Goal: Information Seeking & Learning: Learn about a topic

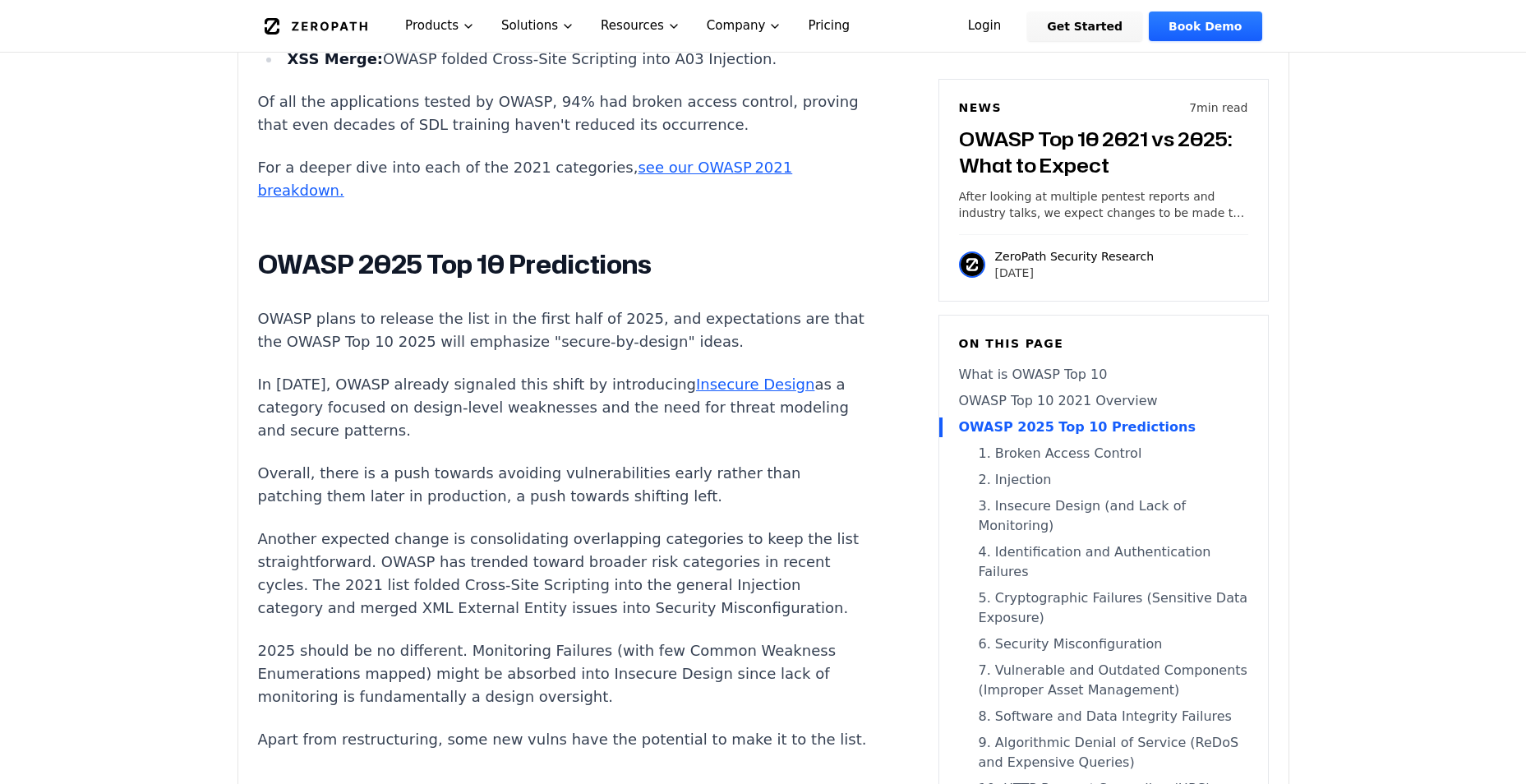
scroll to position [1315, 0]
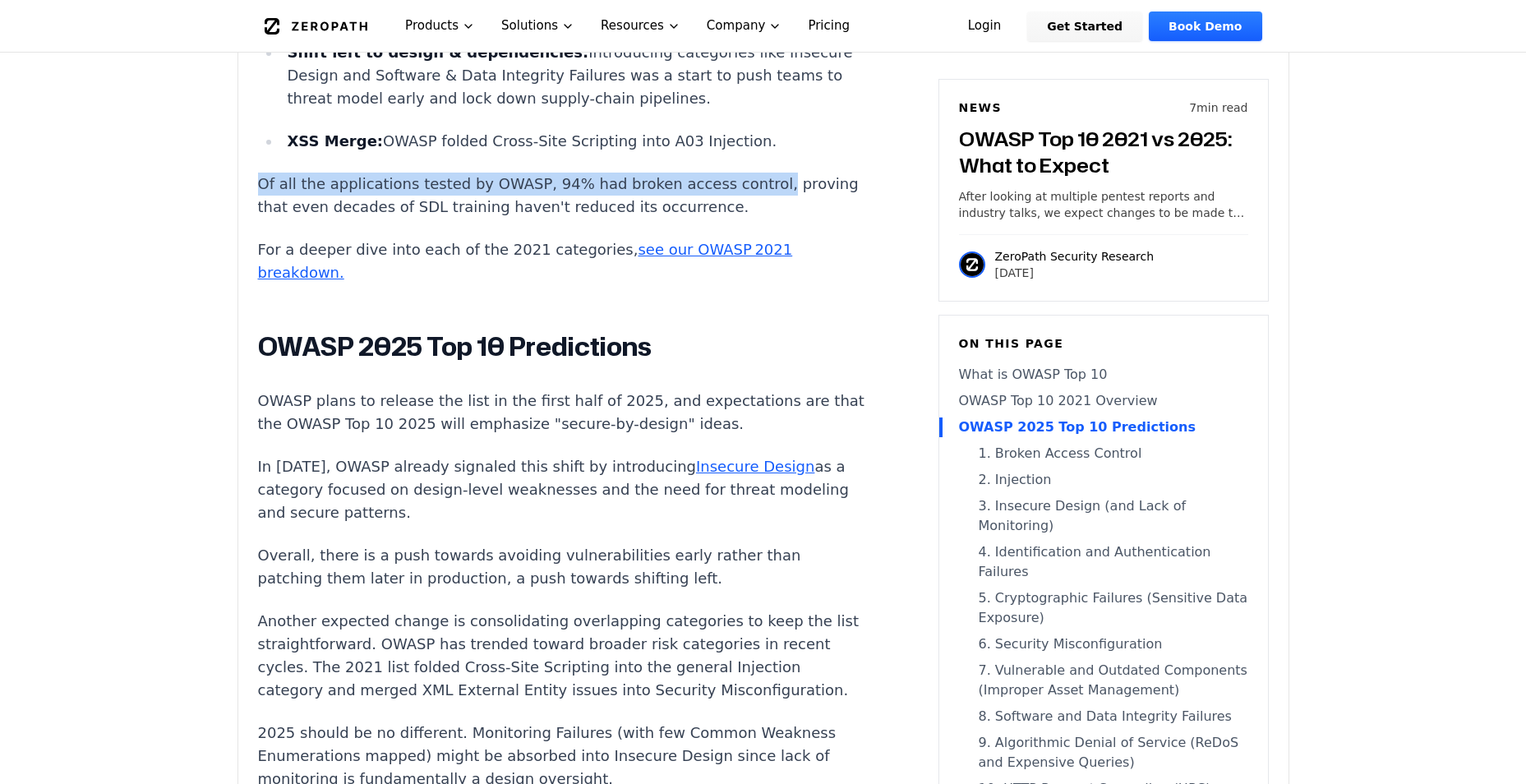
drag, startPoint x: 251, startPoint y: 159, endPoint x: 762, endPoint y: 148, distance: 511.1
copy p "Of all the applications tested by OWASP, 94% had broken access control,"
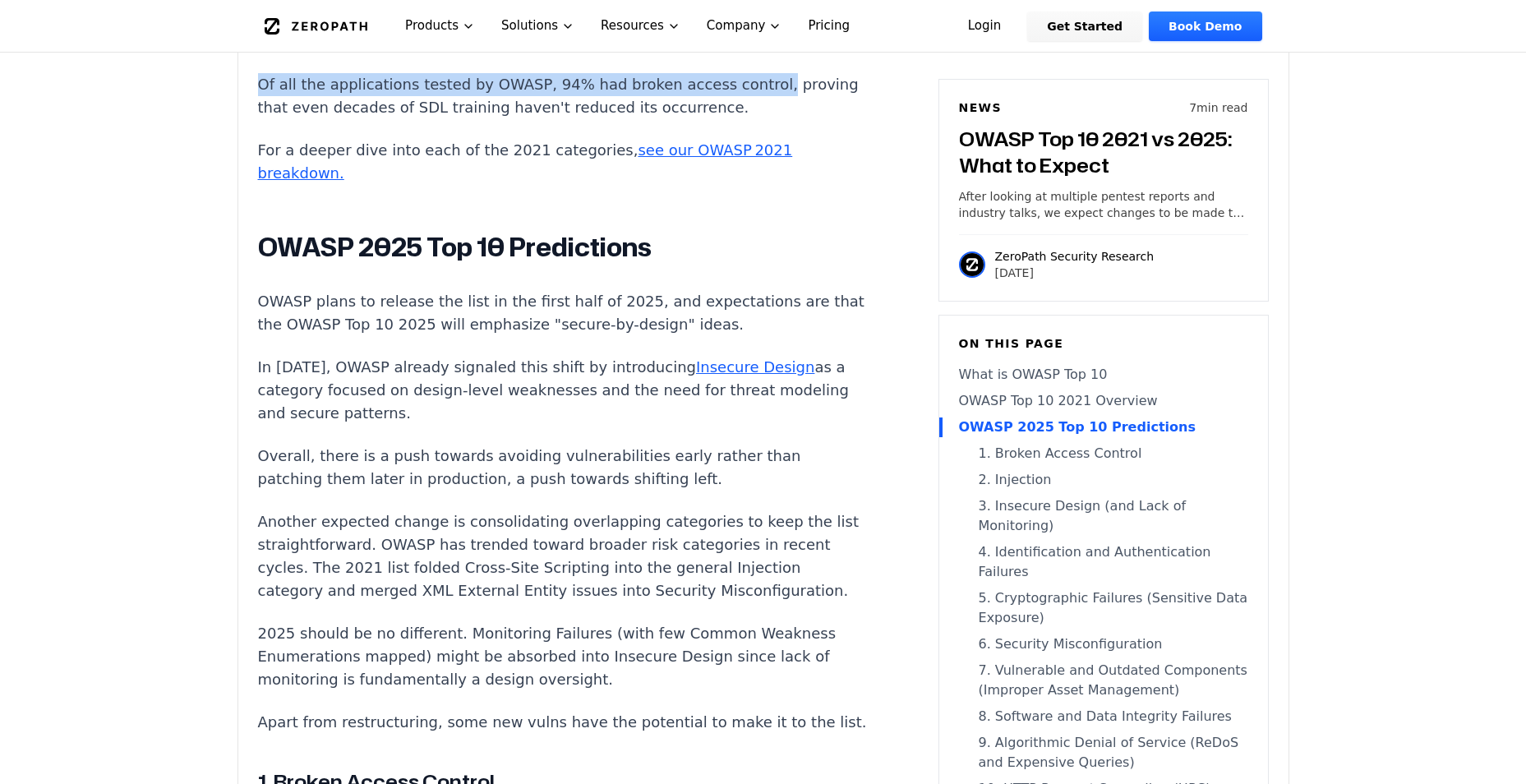
scroll to position [1479, 0]
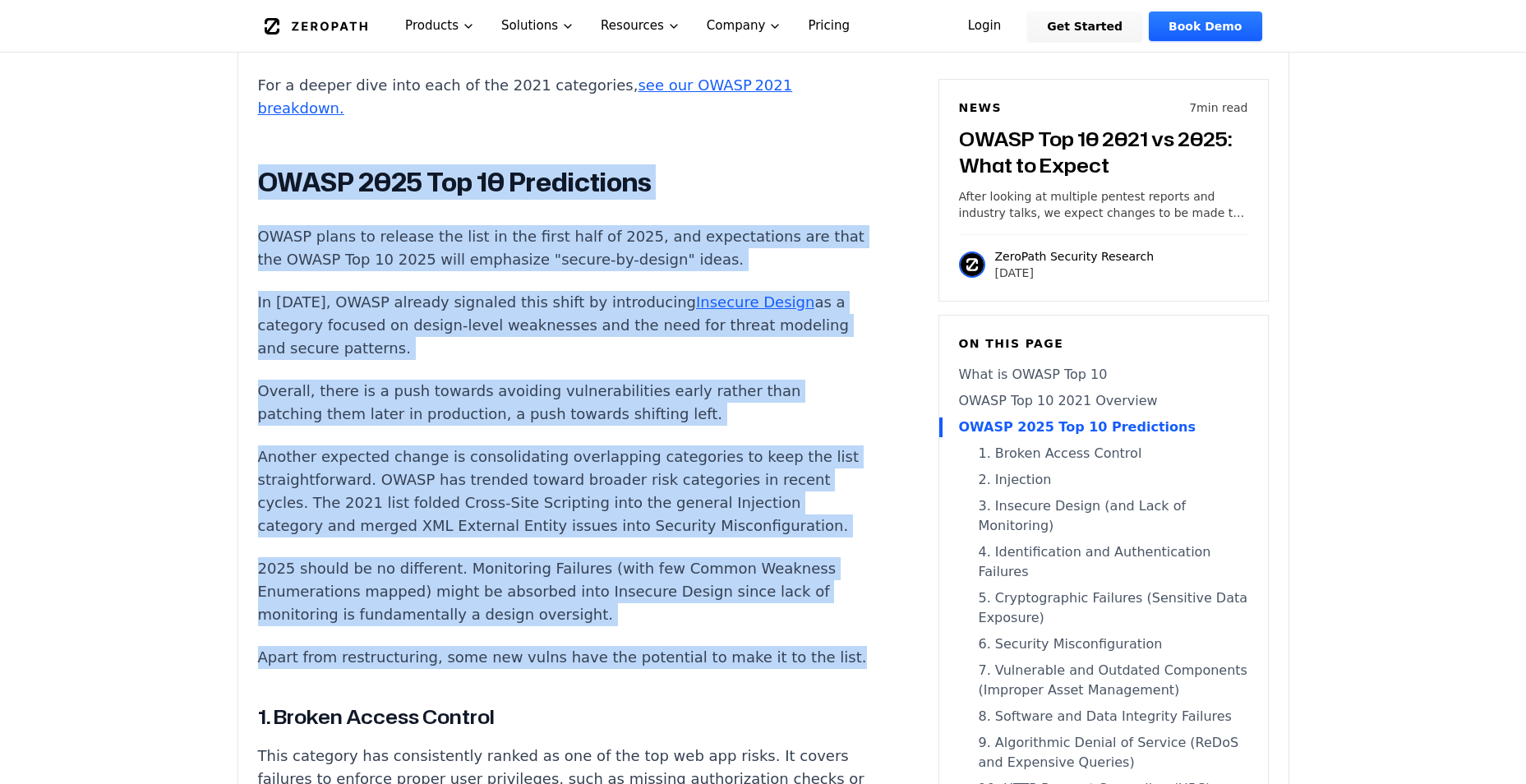
drag, startPoint x: 257, startPoint y: 151, endPoint x: 829, endPoint y: 684, distance: 781.8
copy div "OWASP 2025 Top 10 Predictions OWASP plans to release the list in the first half…"
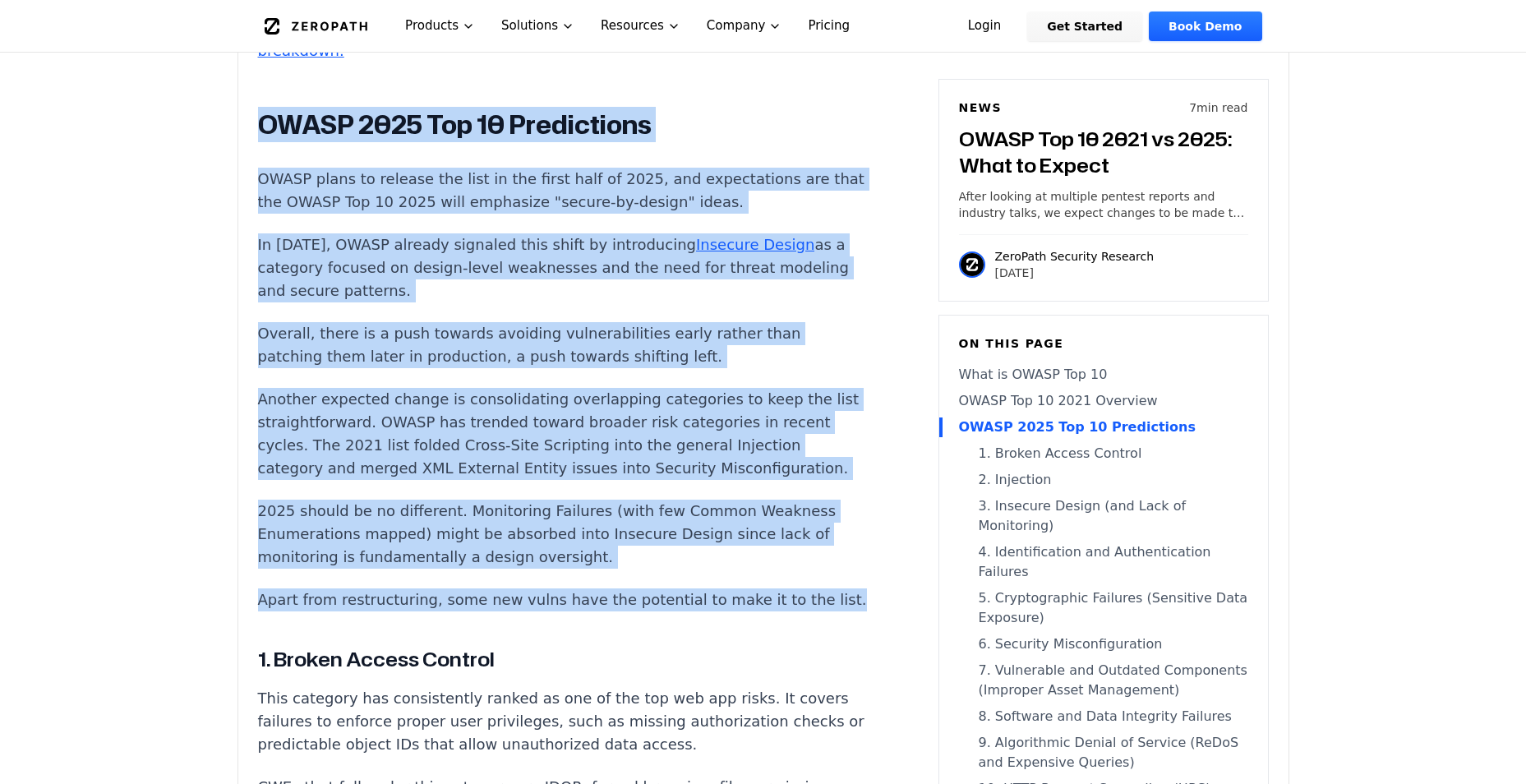
scroll to position [1561, 0]
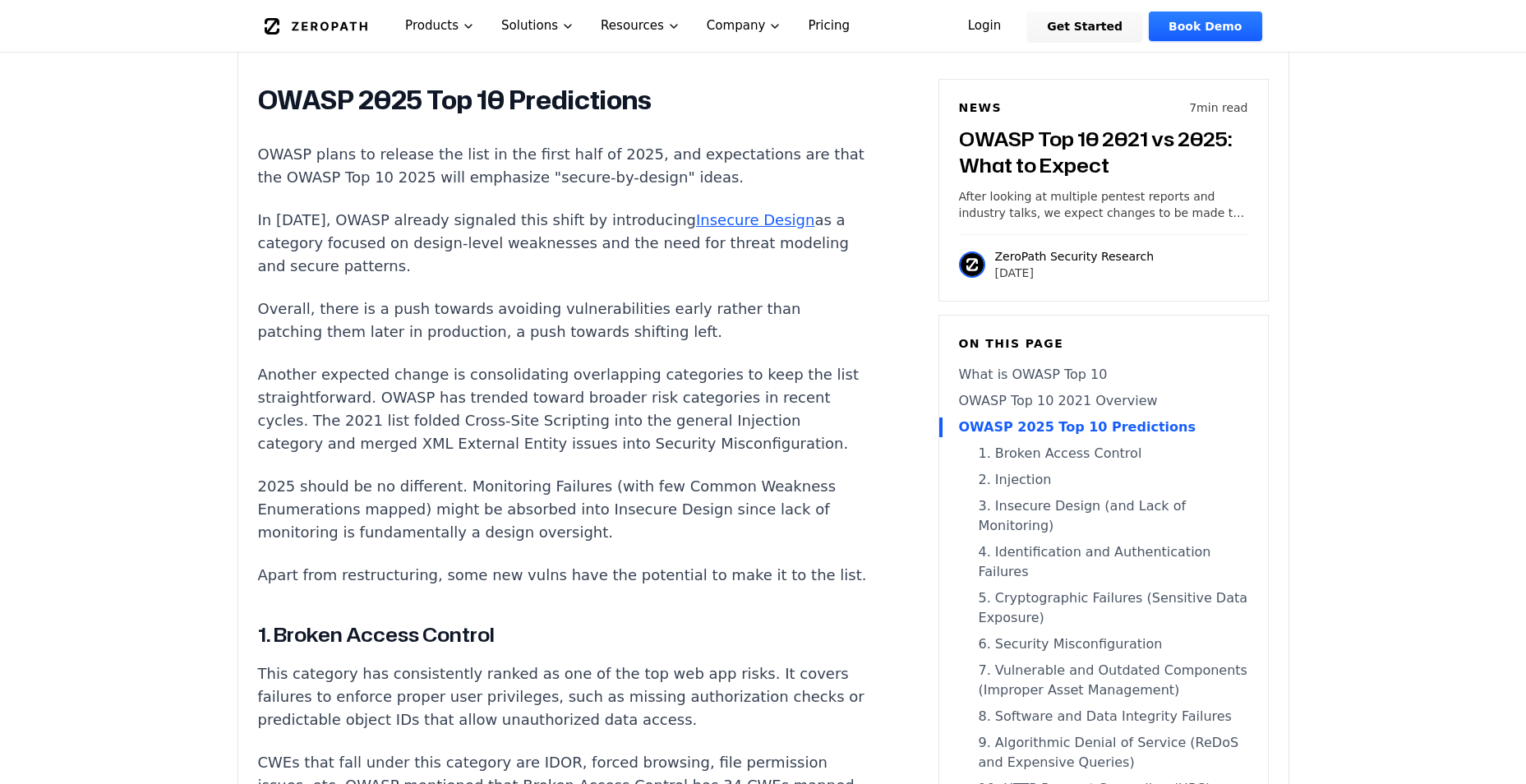
click at [401, 218] on p "In [DATE], OWASP already signaled this shift by introducing Insecure Design as …" at bounding box center [564, 243] width 611 height 69
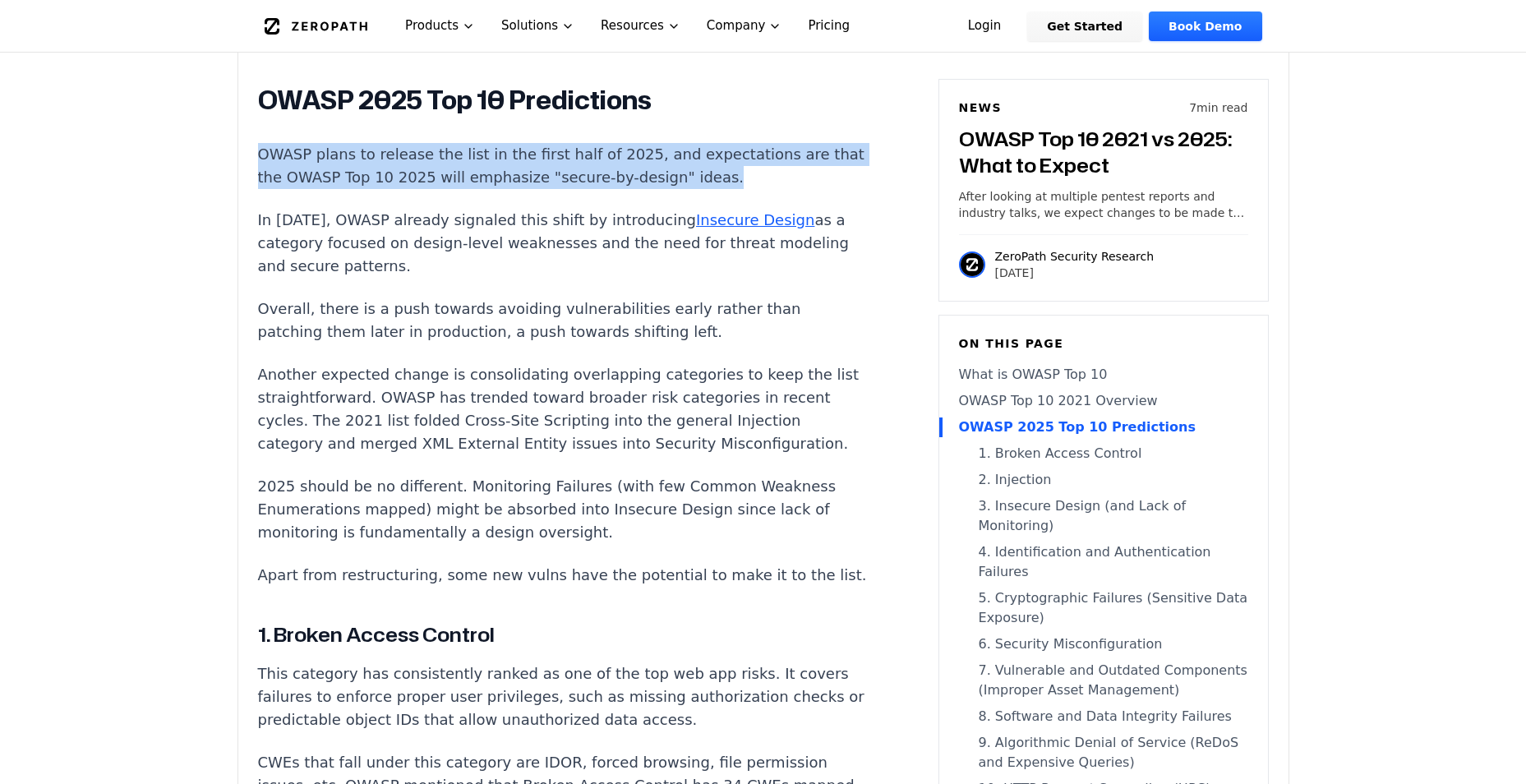
drag, startPoint x: 258, startPoint y: 125, endPoint x: 809, endPoint y: 142, distance: 551.3
copy p "OWASP plans to release the list in the first half of 2025, and expectations are…"
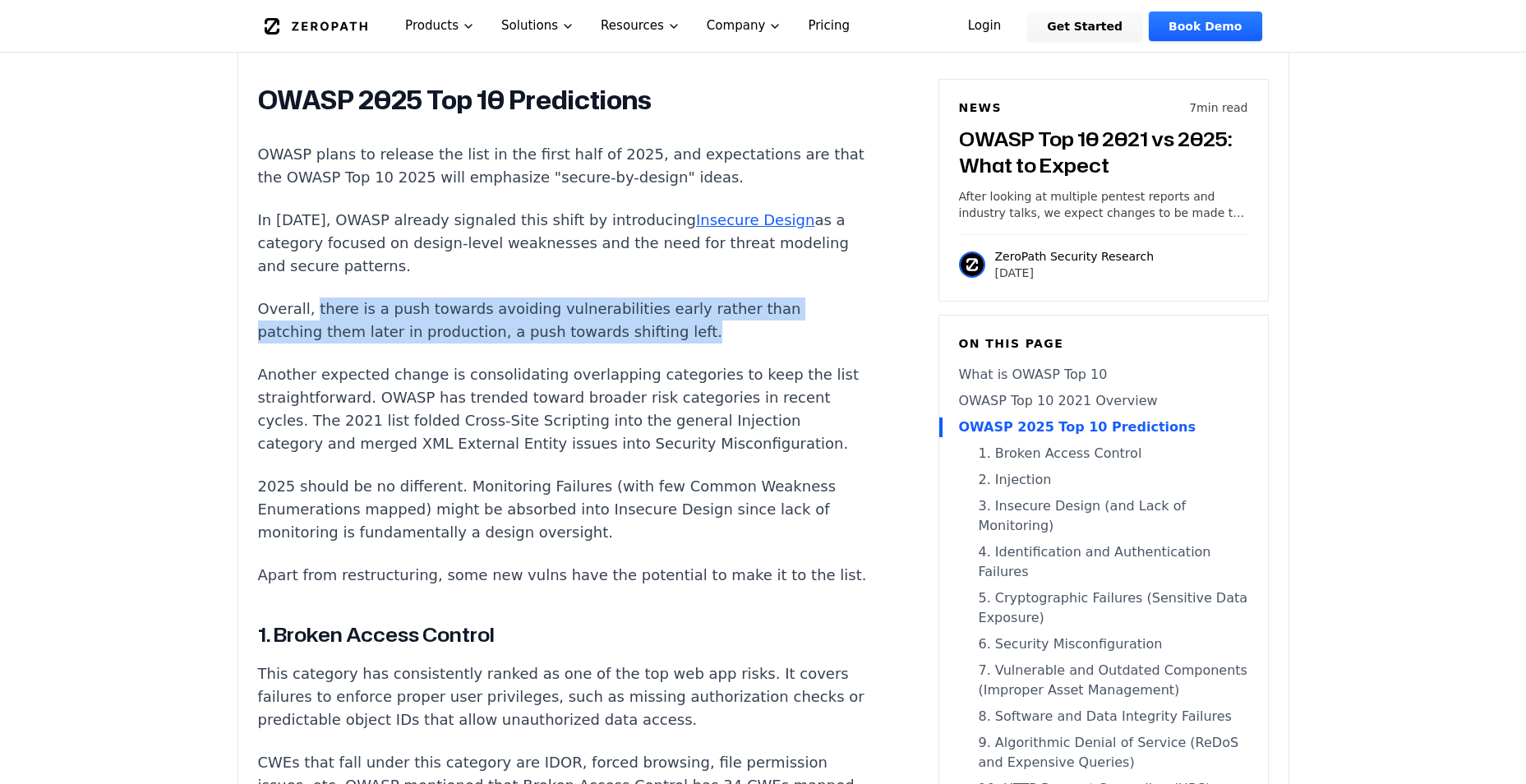
drag, startPoint x: 310, startPoint y: 283, endPoint x: 768, endPoint y: 316, distance: 459.2
click at [768, 316] on p "Overall, there is a push towards avoiding vulnerabilities early rather than pat…" at bounding box center [564, 320] width 611 height 46
copy p "there is a push towards avoiding vulnerabilities early rather than patching the…"
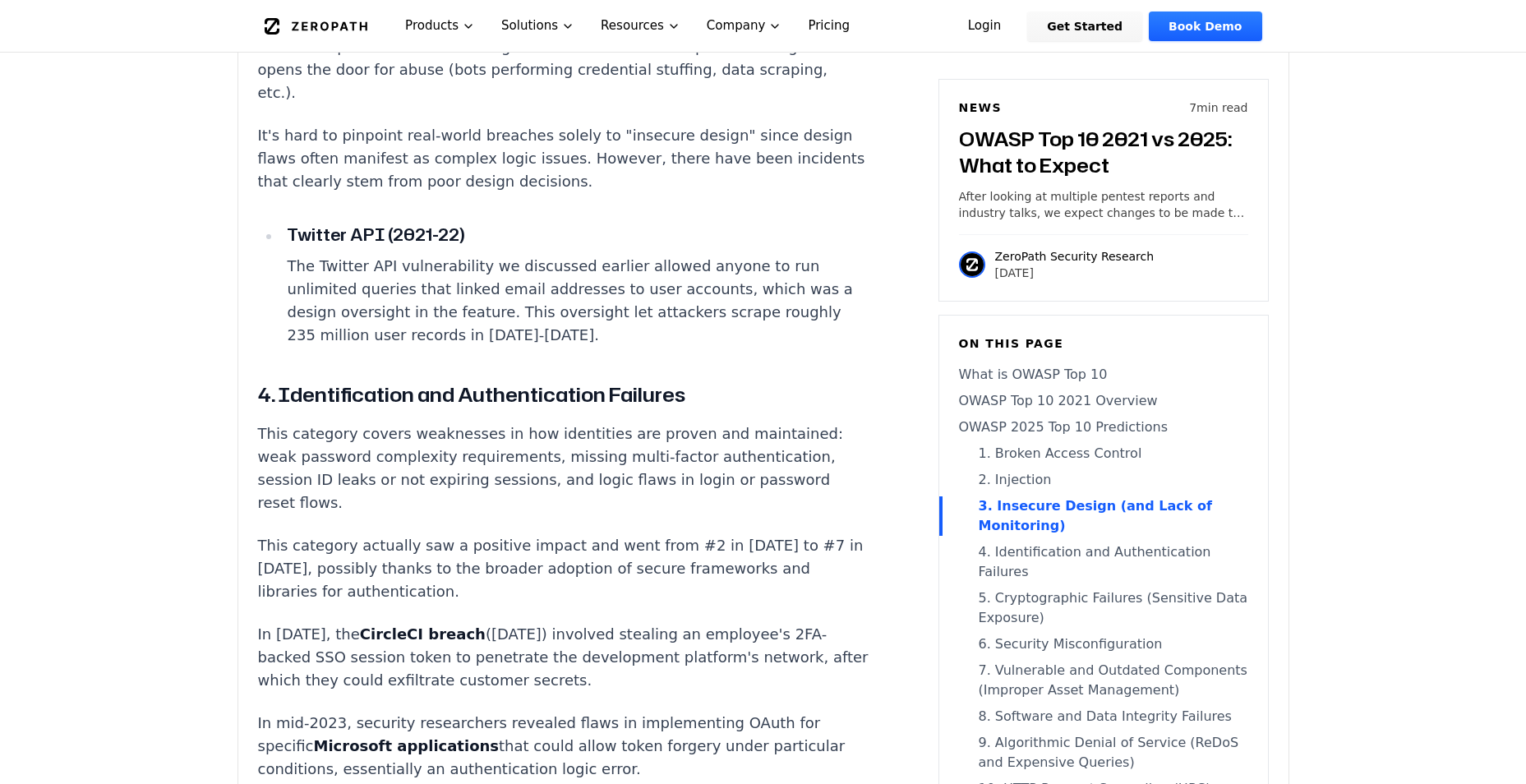
scroll to position [3867, 0]
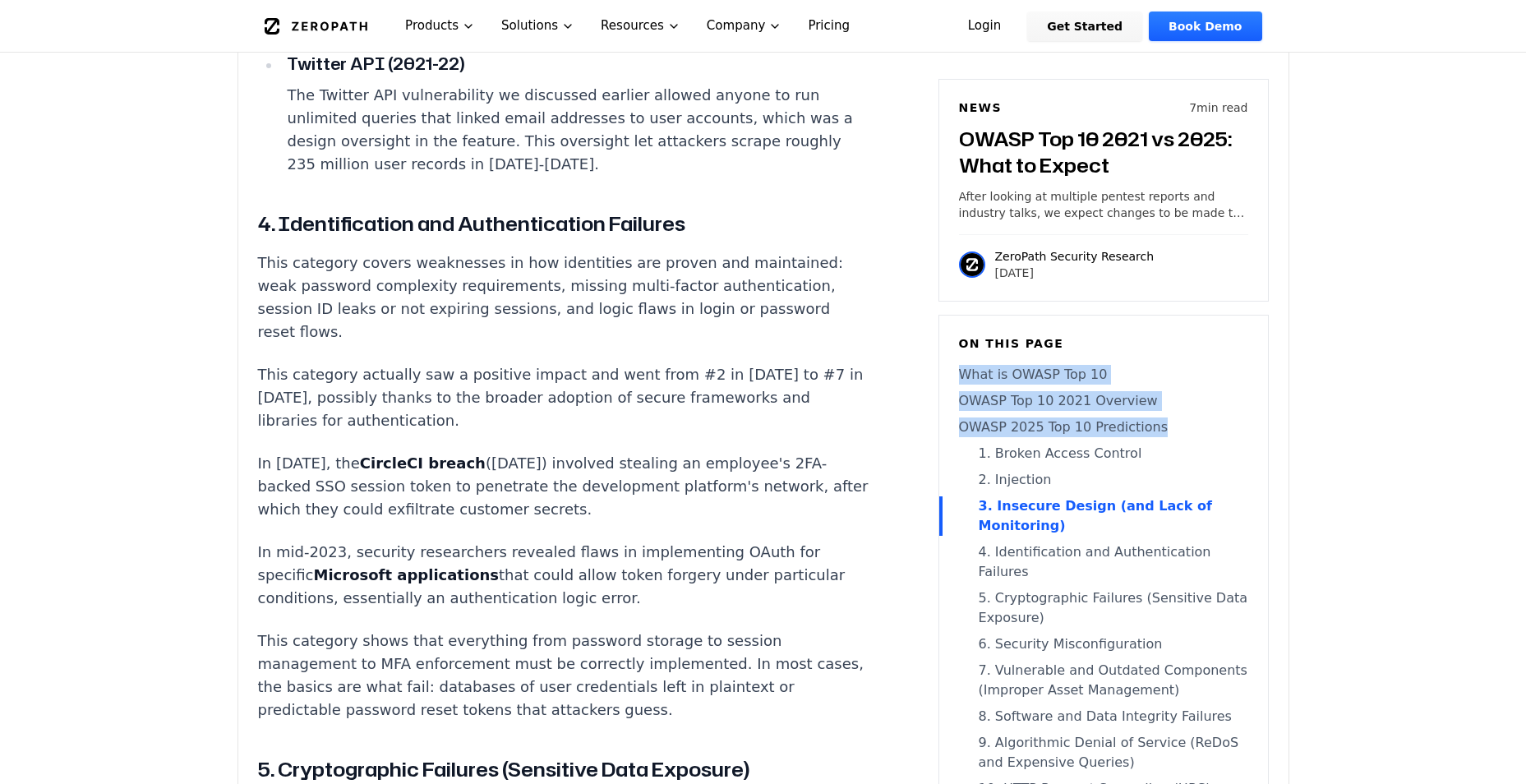
drag, startPoint x: 1177, startPoint y: 416, endPoint x: 1182, endPoint y: 344, distance: 72.2
click at [1182, 344] on div "On this page What is OWASP Top 10 OWASP Top 10 2021 Overview OWASP 2025 Top 10 …" at bounding box center [1104, 603] width 330 height 577
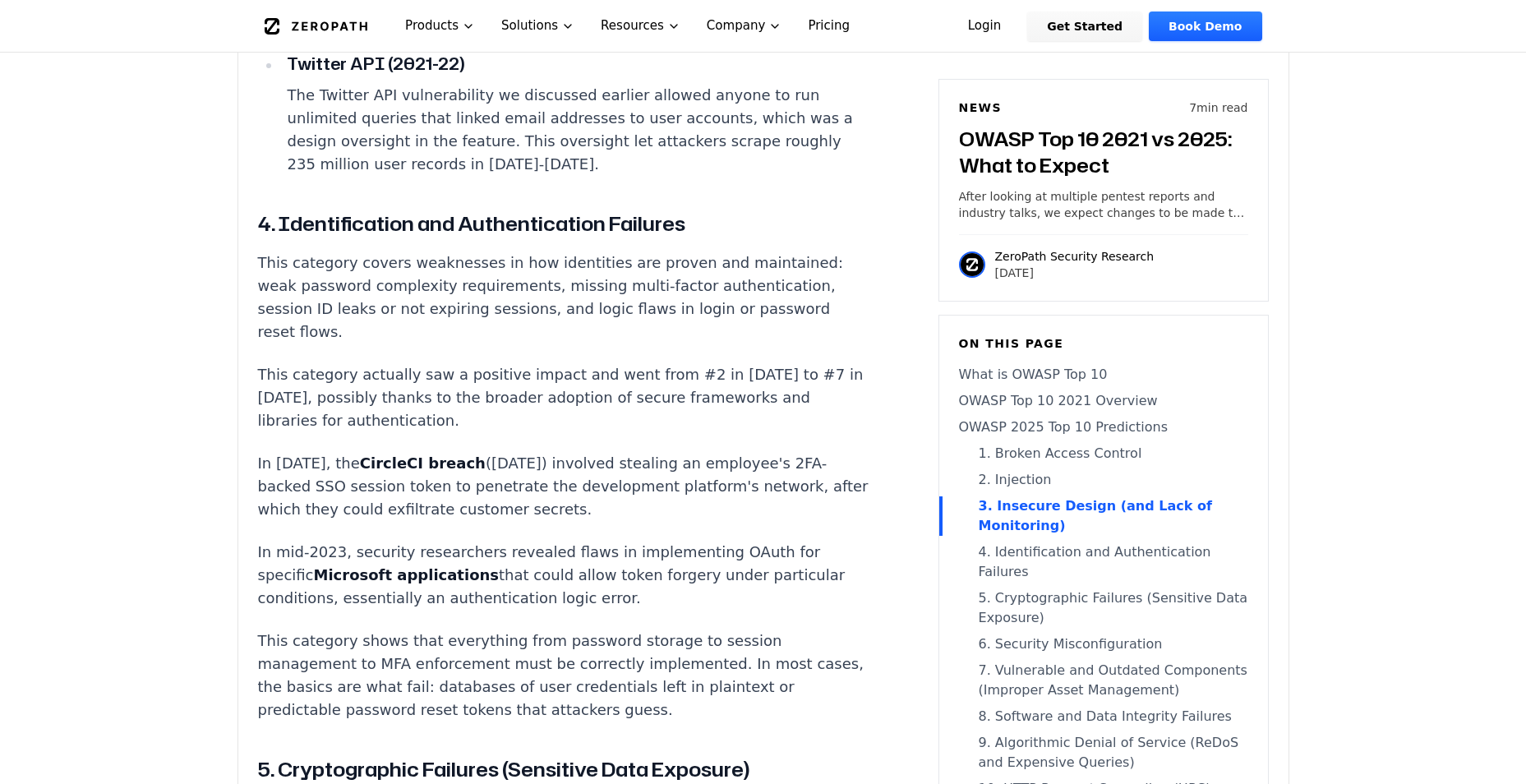
drag, startPoint x: 1182, startPoint y: 344, endPoint x: 1506, endPoint y: 350, distance: 324.1
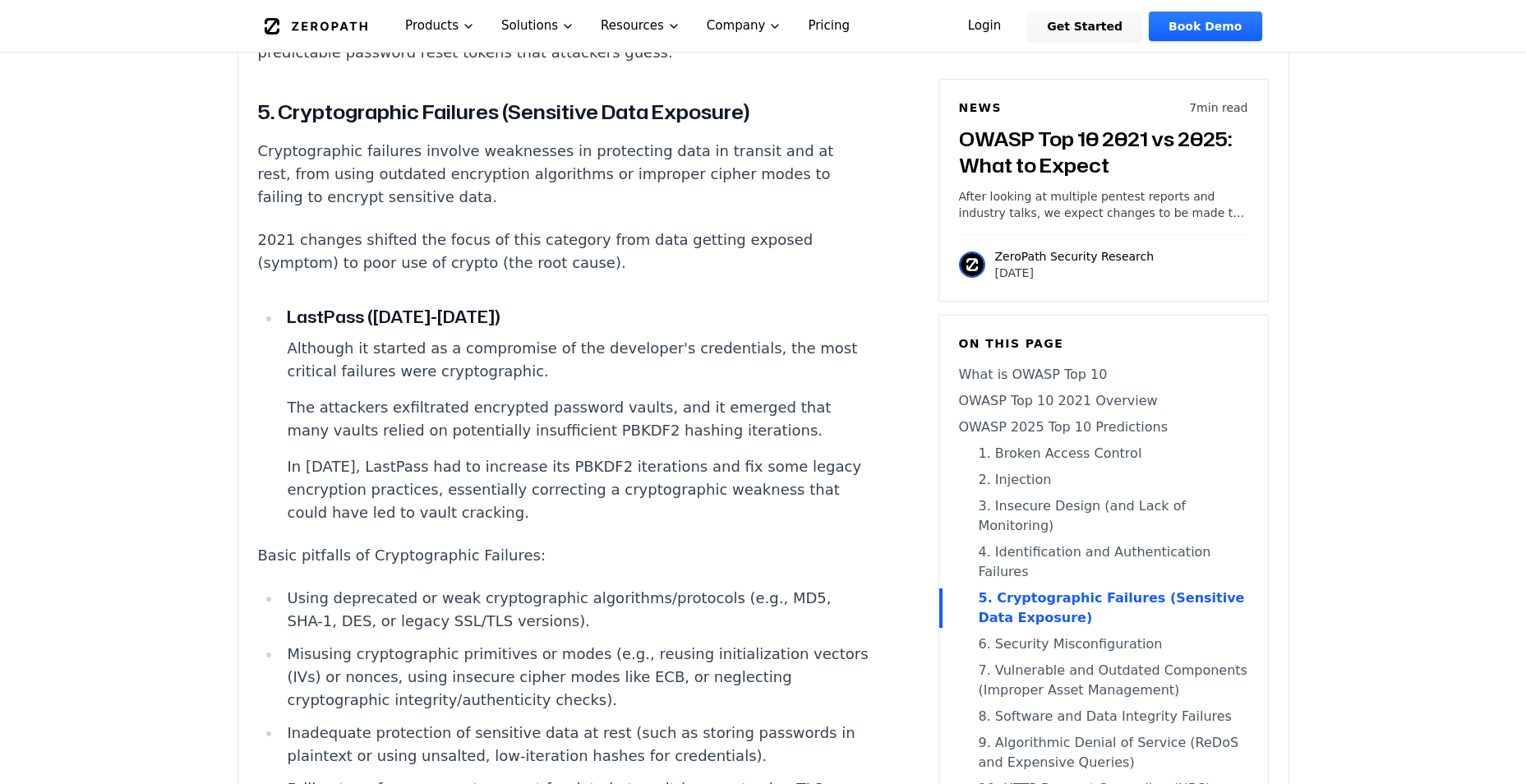
scroll to position [4771, 0]
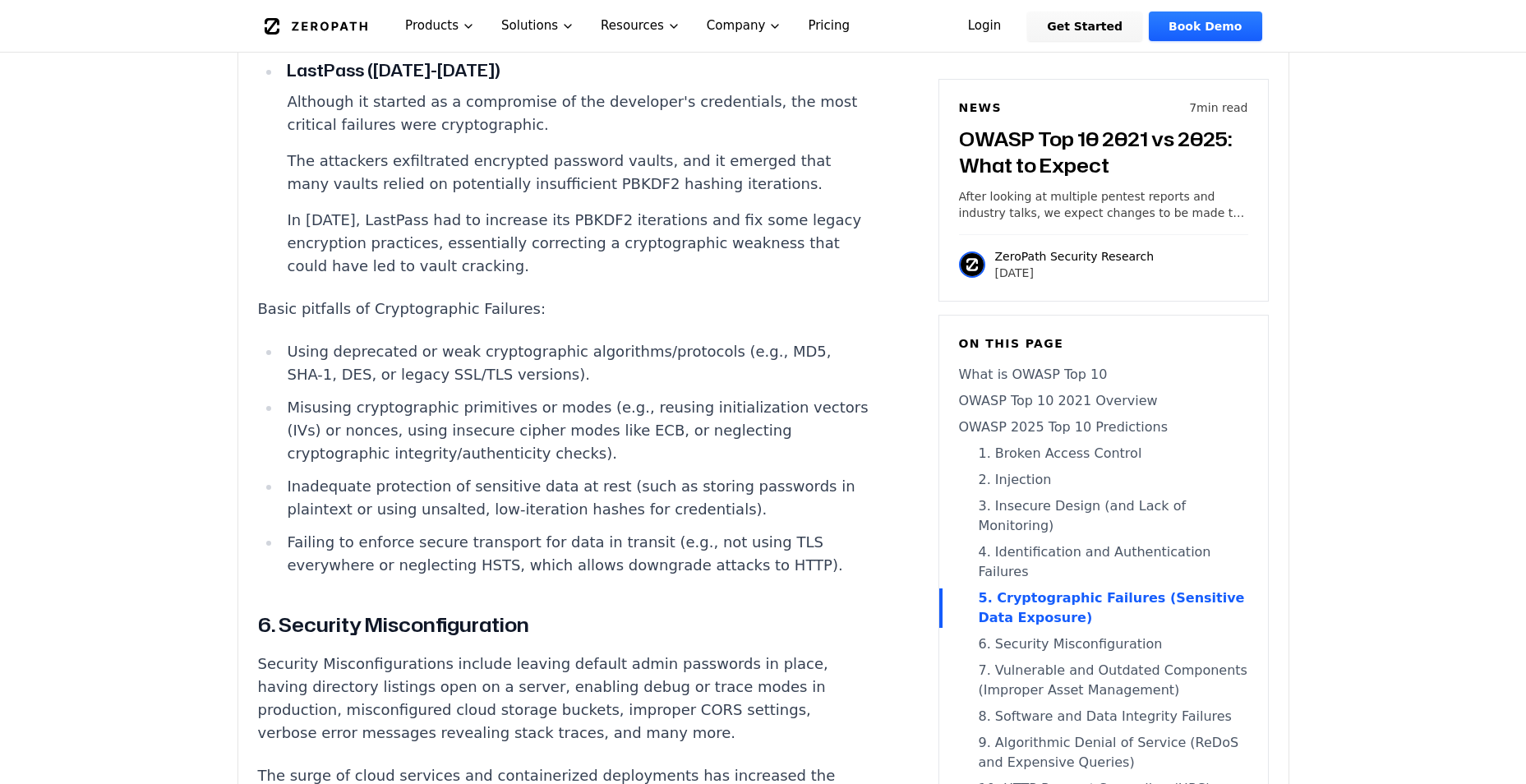
click at [953, 465] on div "On this page What is OWASP Top 10 OWASP Top 10 2021 Overview OWASP 2025 Top 10 …" at bounding box center [1104, 603] width 330 height 577
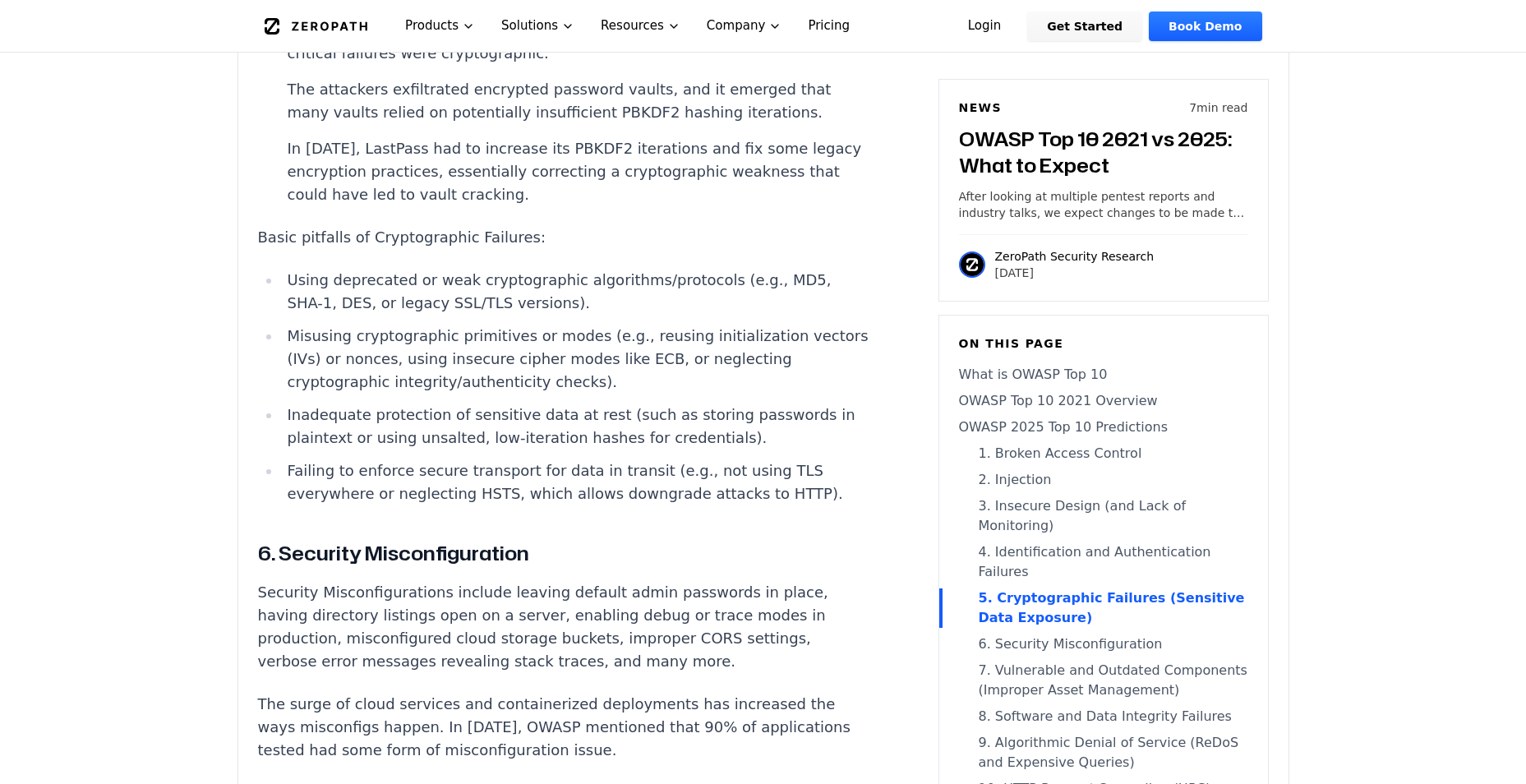
scroll to position [4935, 0]
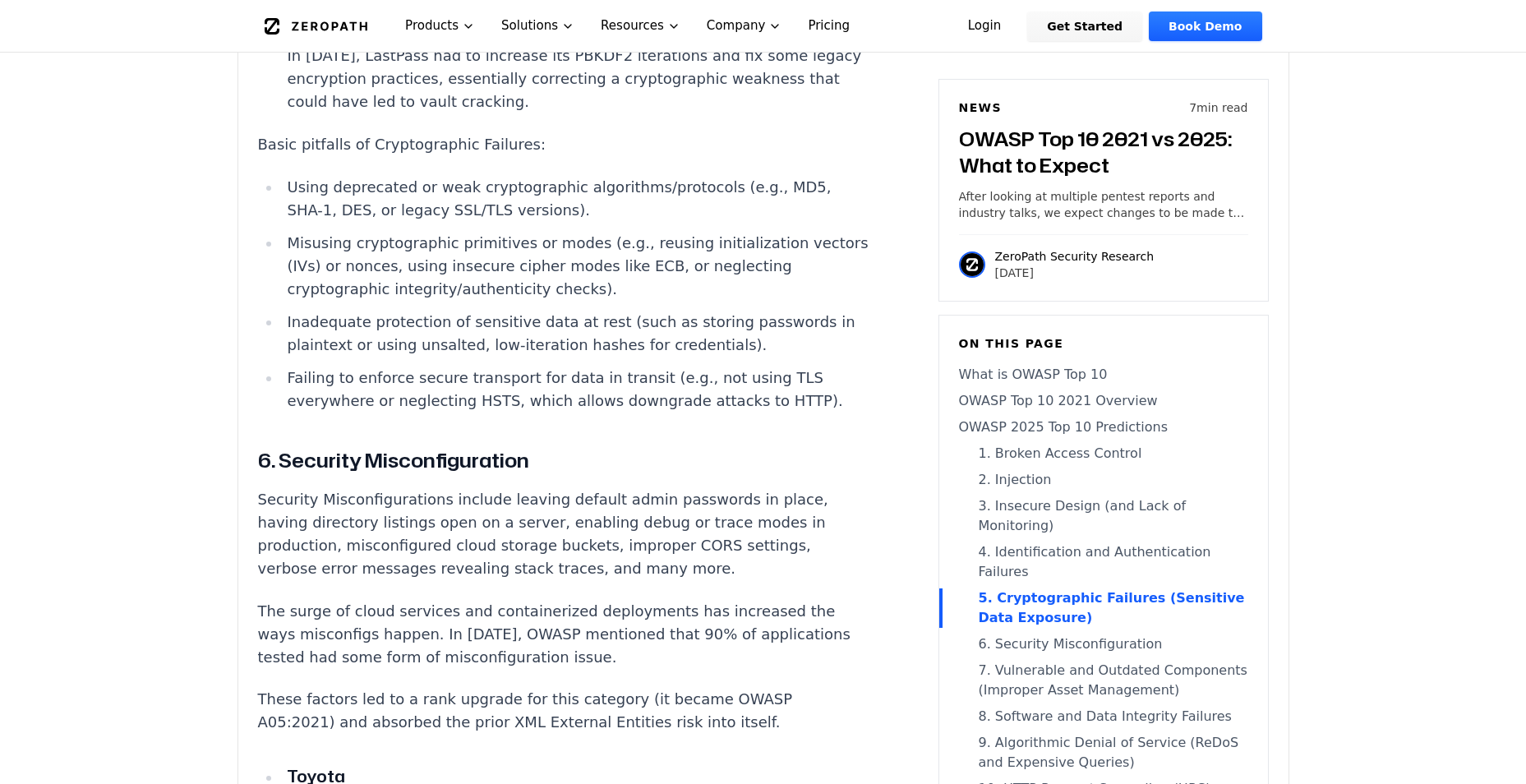
click at [961, 371] on link "What is OWASP Top 10" at bounding box center [1103, 375] width 289 height 20
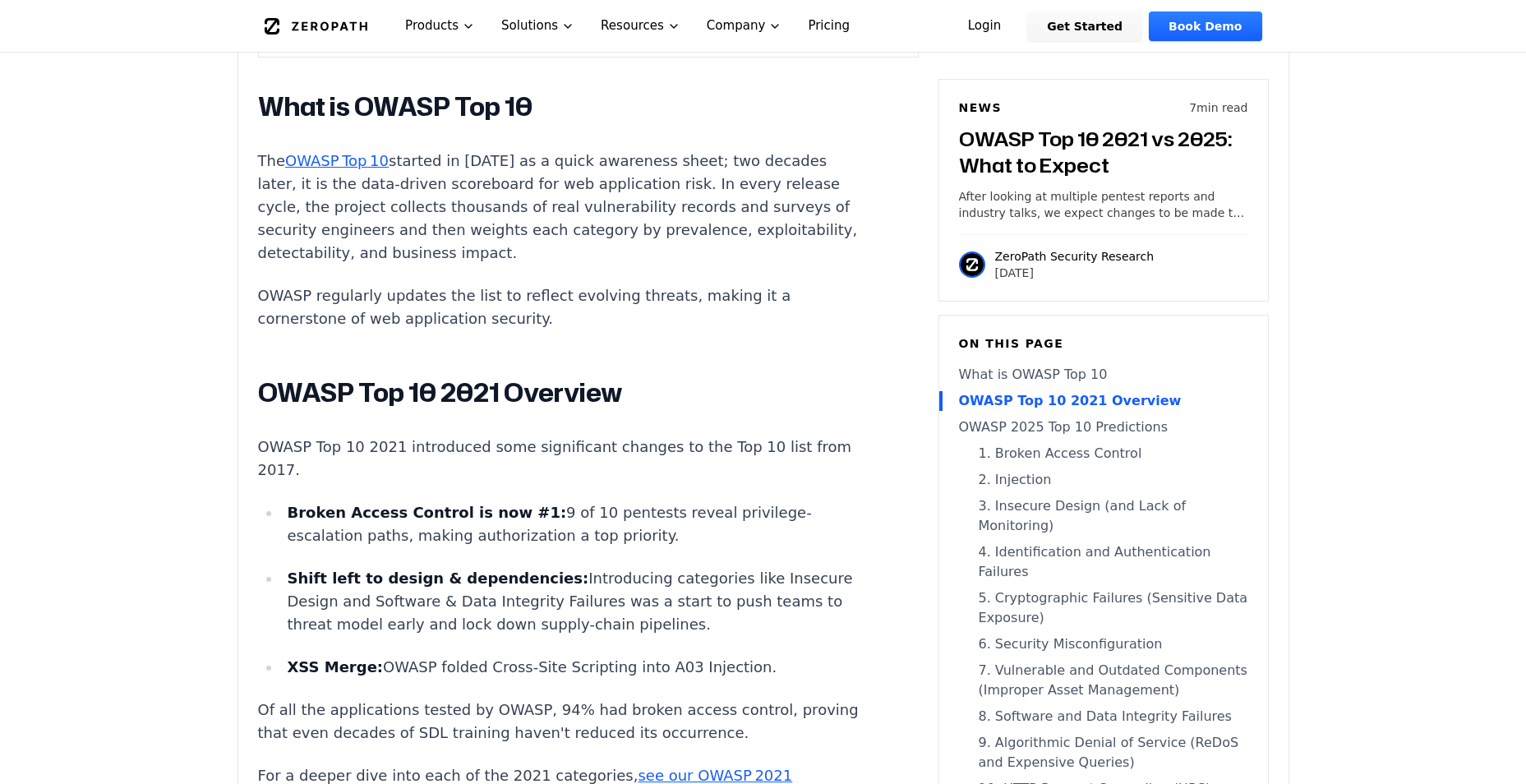
scroll to position [771, 0]
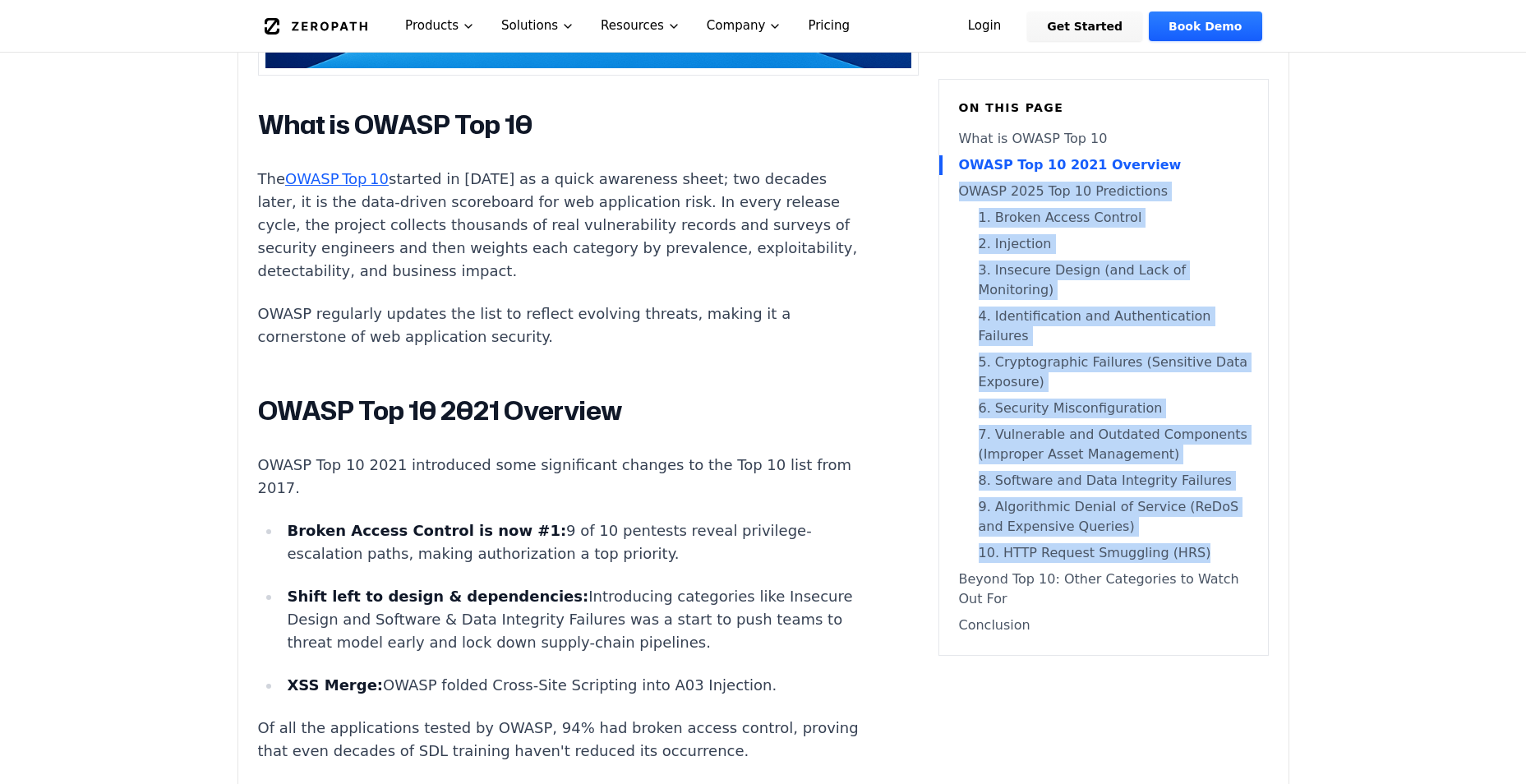
drag, startPoint x: 956, startPoint y: 190, endPoint x: 1239, endPoint y: 512, distance: 428.7
click at [1239, 512] on div "On this page What is OWASP Top 10 OWASP Top 10 2021 Overview OWASP 2025 Top 10 …" at bounding box center [1104, 367] width 330 height 577
copy nav "OWASP 2025 Top 10 Predictions 1. Broken Access Control 2. Injection 3. Insecure…"
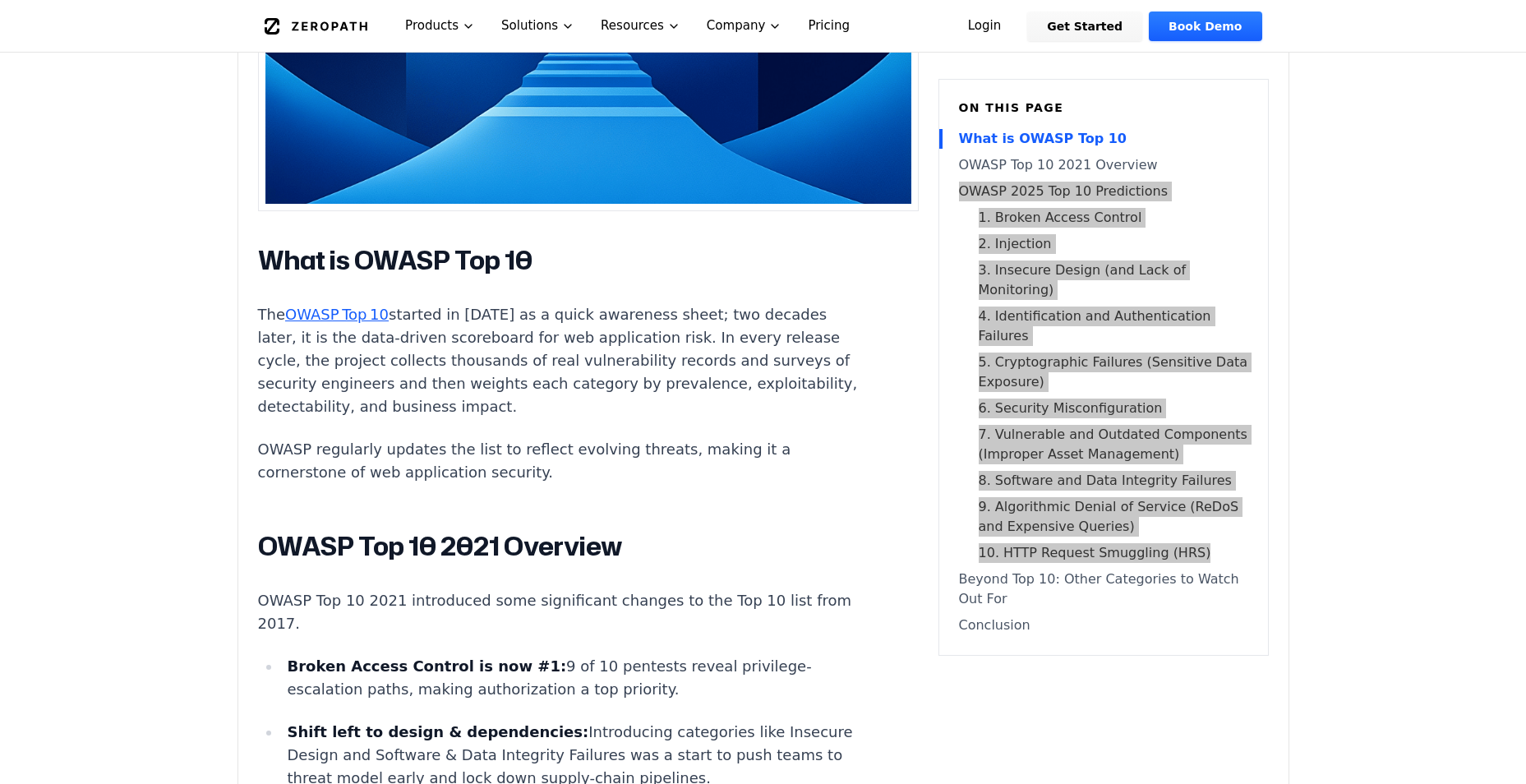
scroll to position [607, 0]
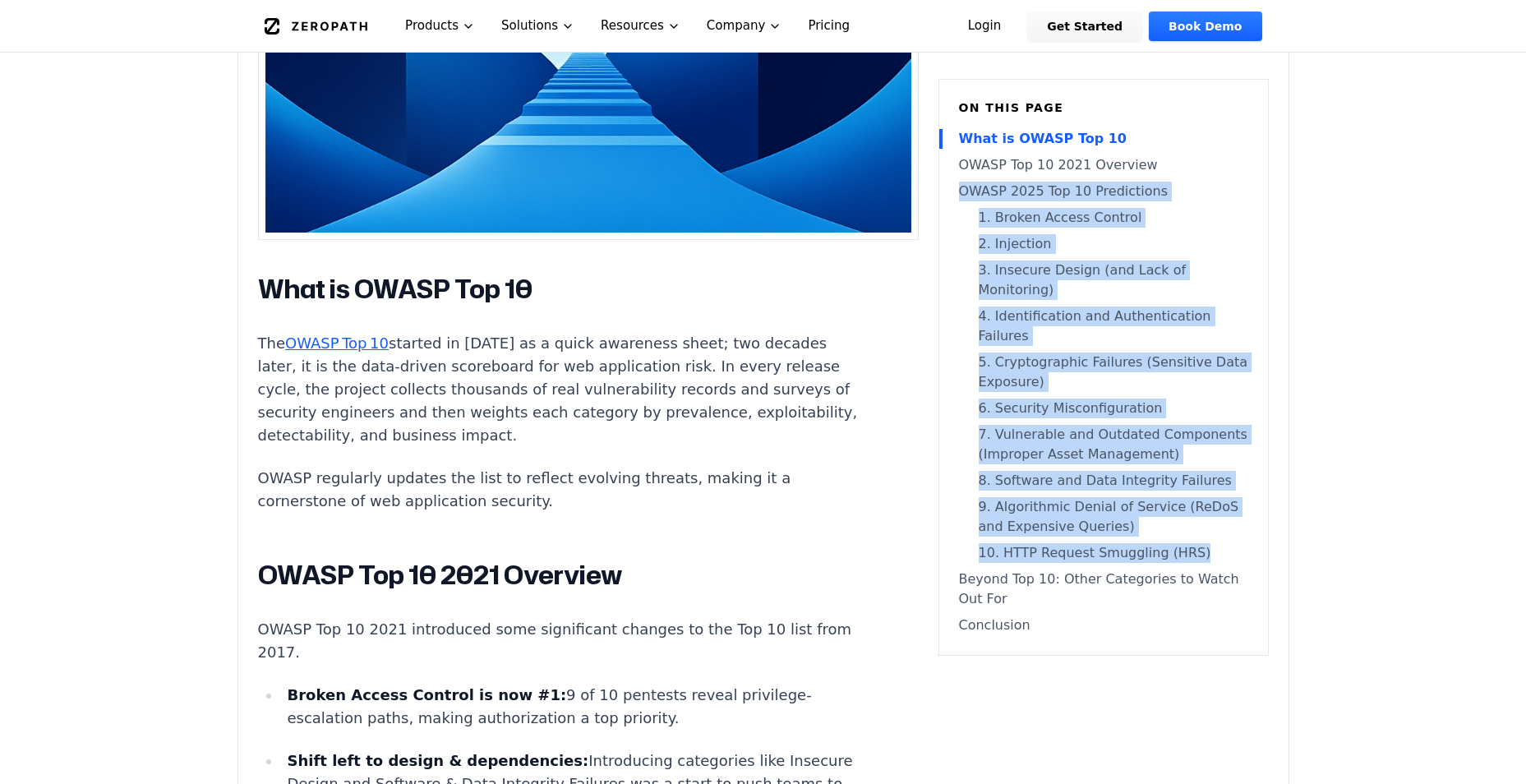
click at [975, 615] on link "Conclusion" at bounding box center [1103, 625] width 289 height 20
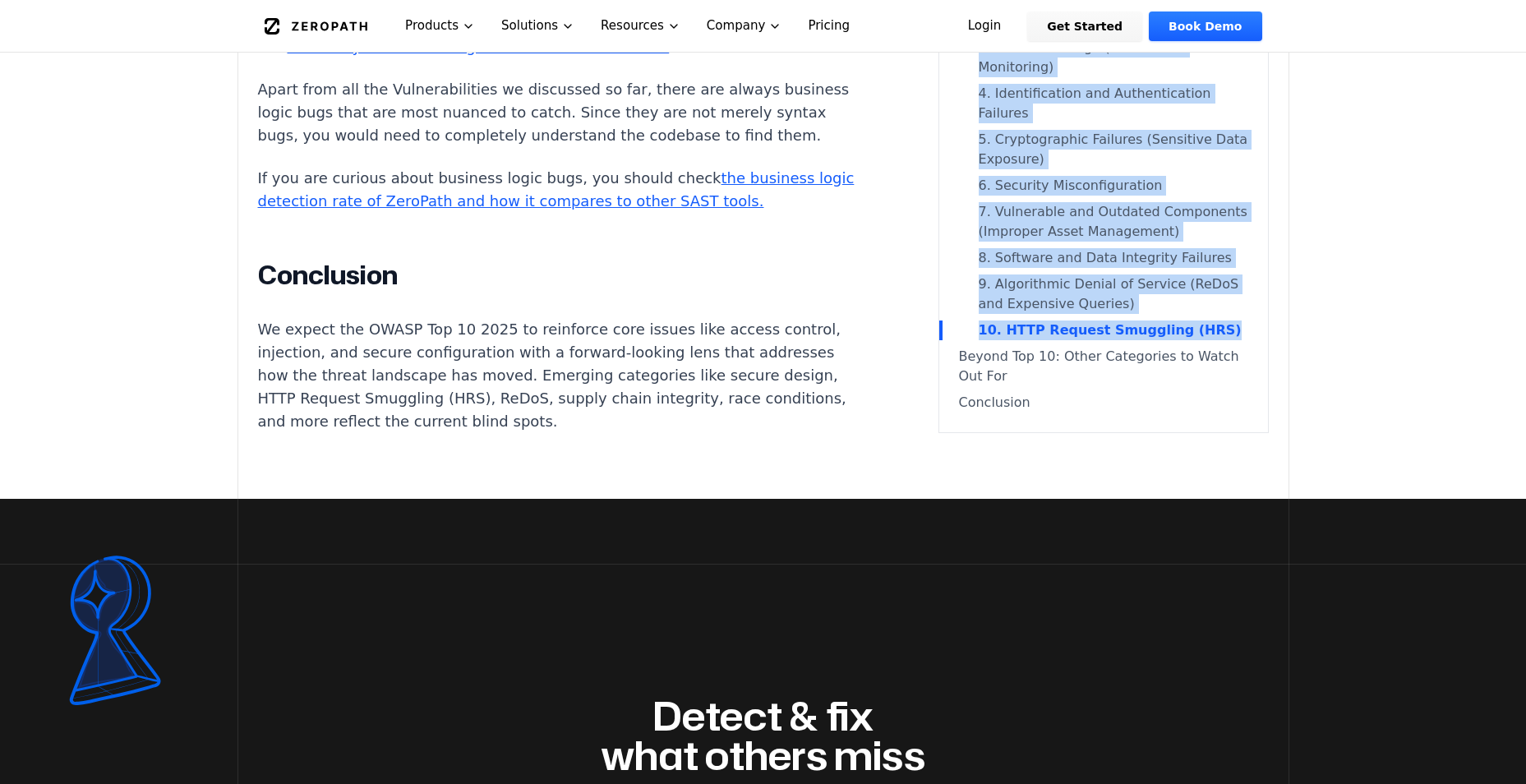
scroll to position [10271, 0]
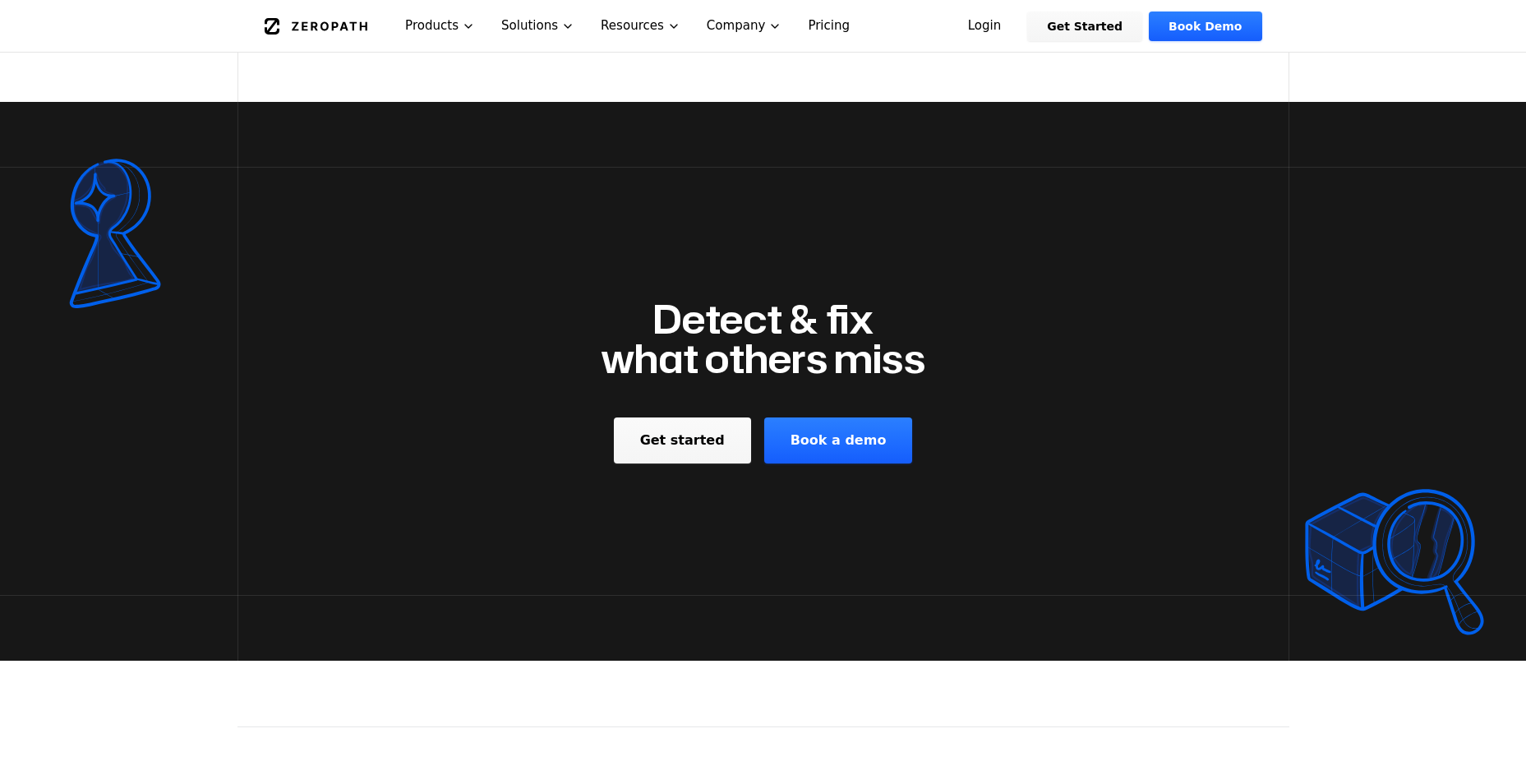
drag, startPoint x: 285, startPoint y: 155, endPoint x: 649, endPoint y: 278, distance: 384.2
copy p "expect the OWASP Top 10 2025 to reinforce core issues like access control, inje…"
drag, startPoint x: 599, startPoint y: 282, endPoint x: 568, endPoint y: 288, distance: 31.6
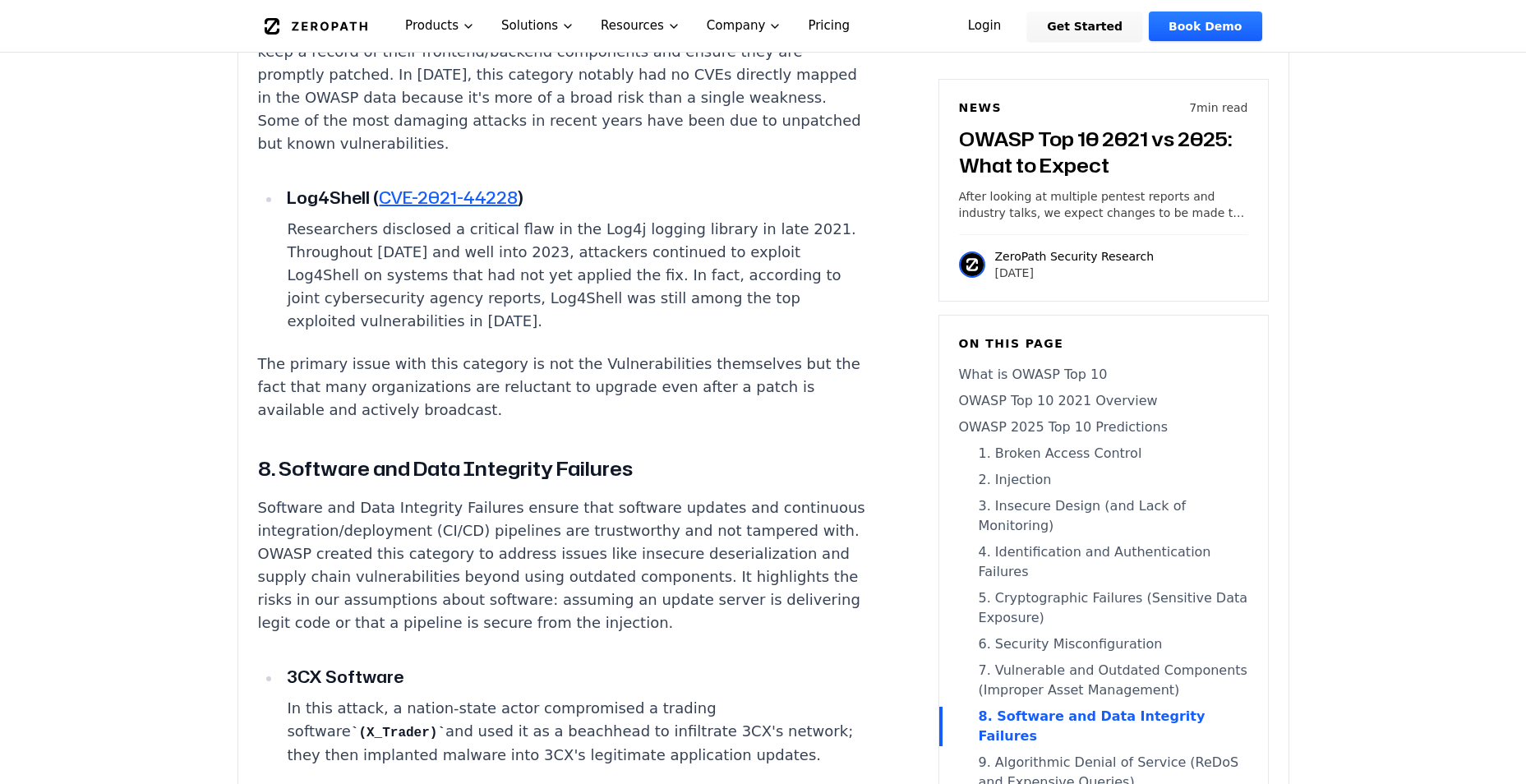
scroll to position [5917, 0]
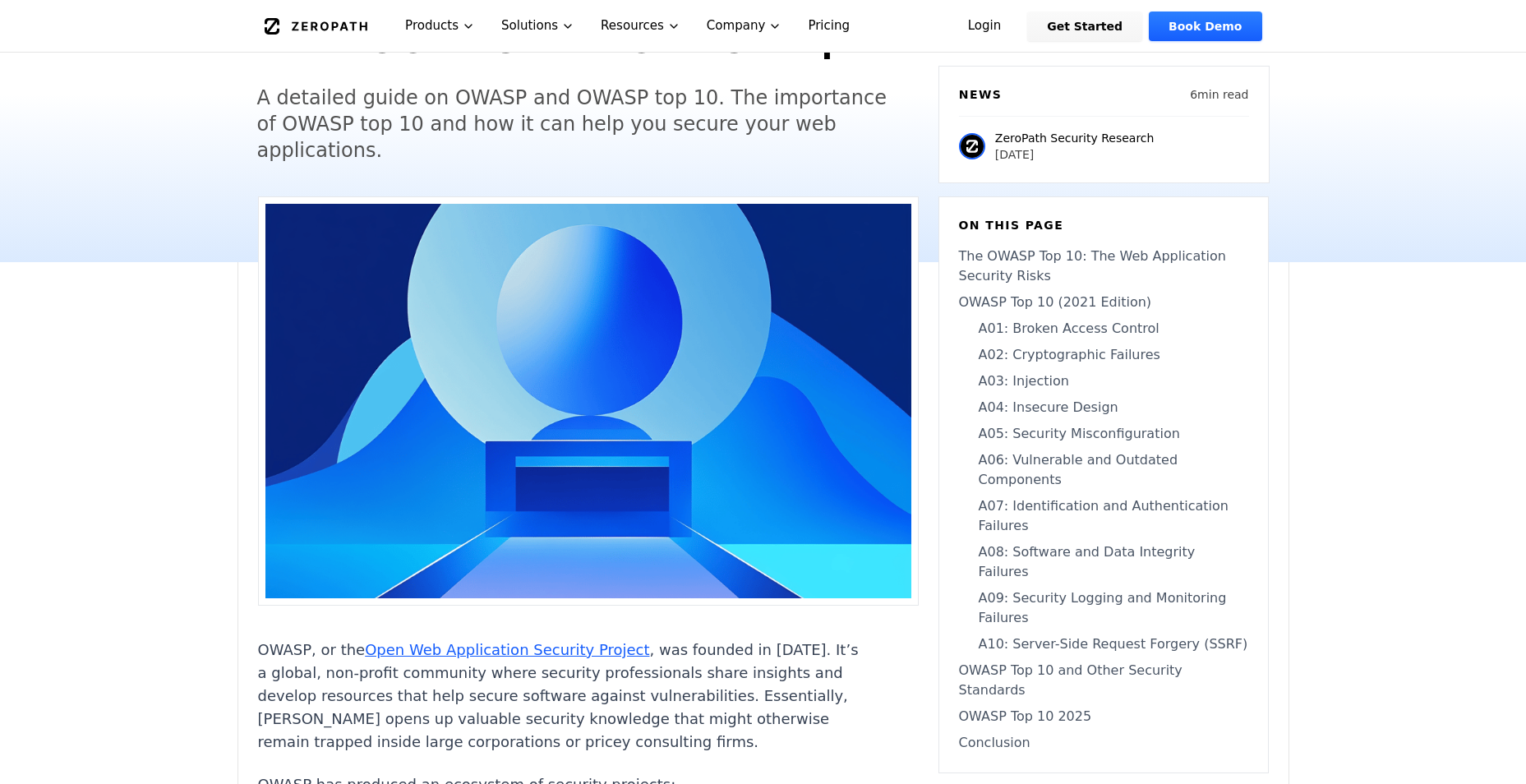
scroll to position [165, 0]
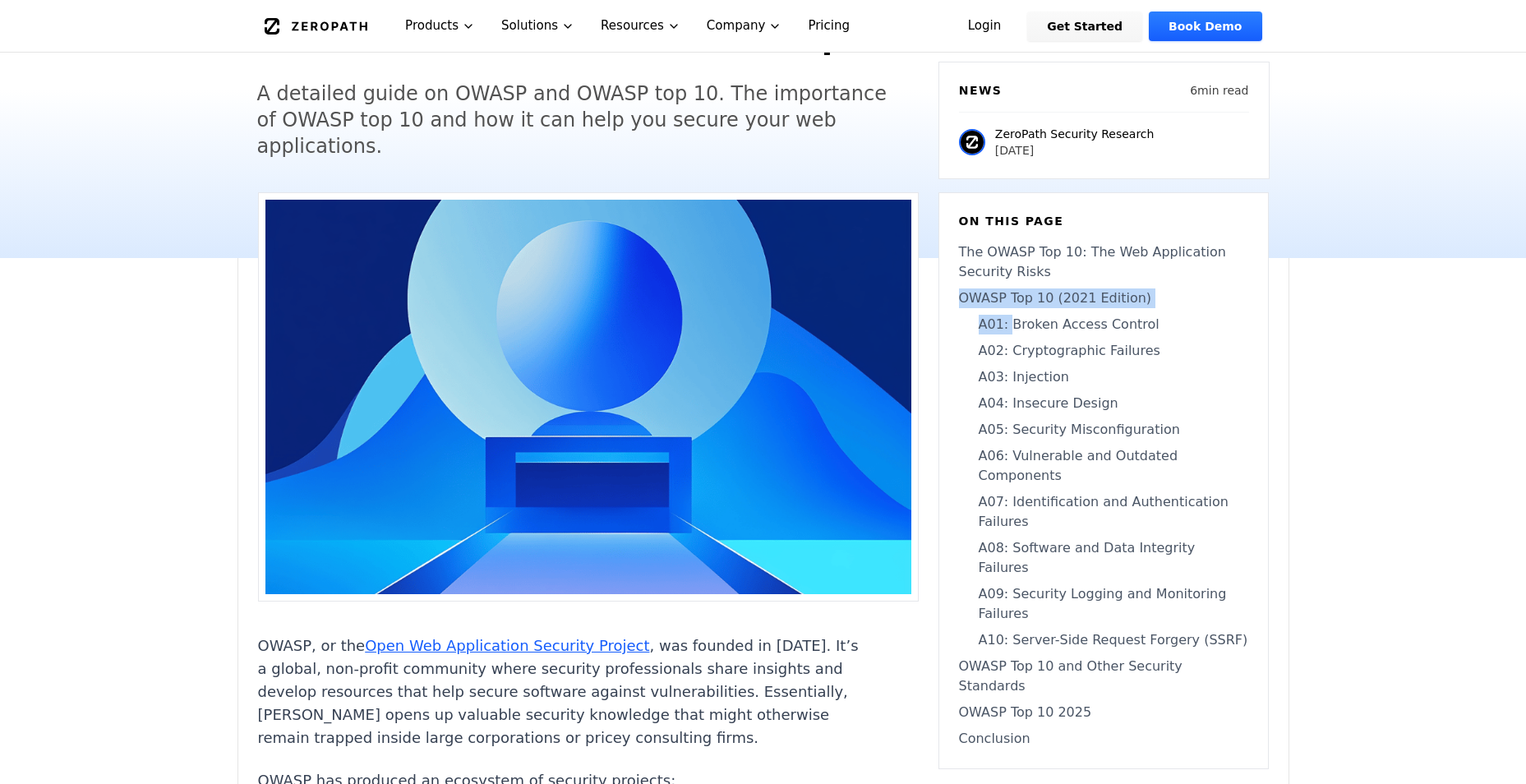
drag, startPoint x: 955, startPoint y: 267, endPoint x: 1006, endPoint y: 290, distance: 55.9
click at [1006, 290] on div "On this page The OWASP Top 10: The Web Application Security Risks OWASP Top 10 …" at bounding box center [1104, 480] width 330 height 577
click at [1225, 630] on link "A10: Server-Side Request Forgery (SSRF)" at bounding box center [1103, 640] width 289 height 20
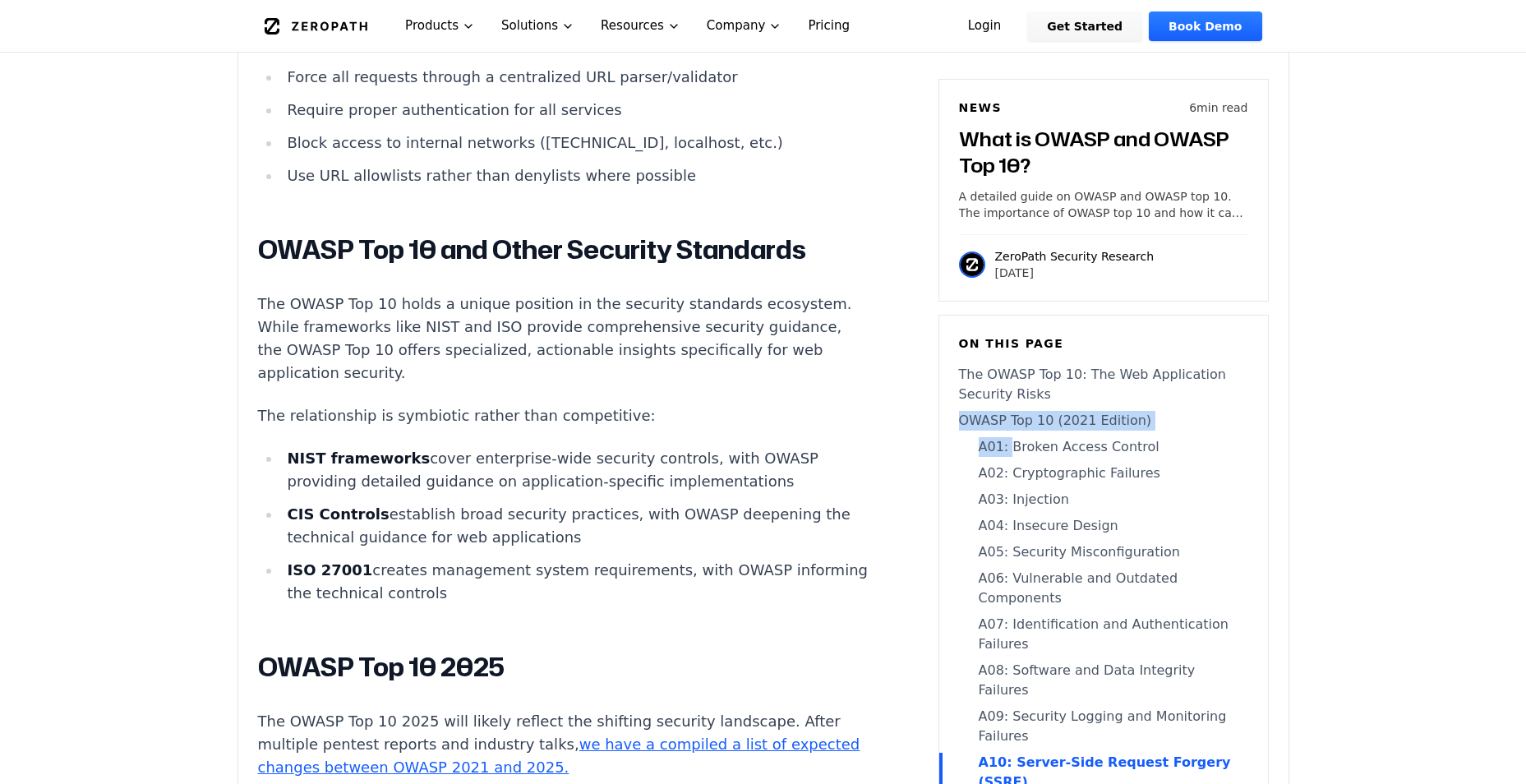
scroll to position [6920, 0]
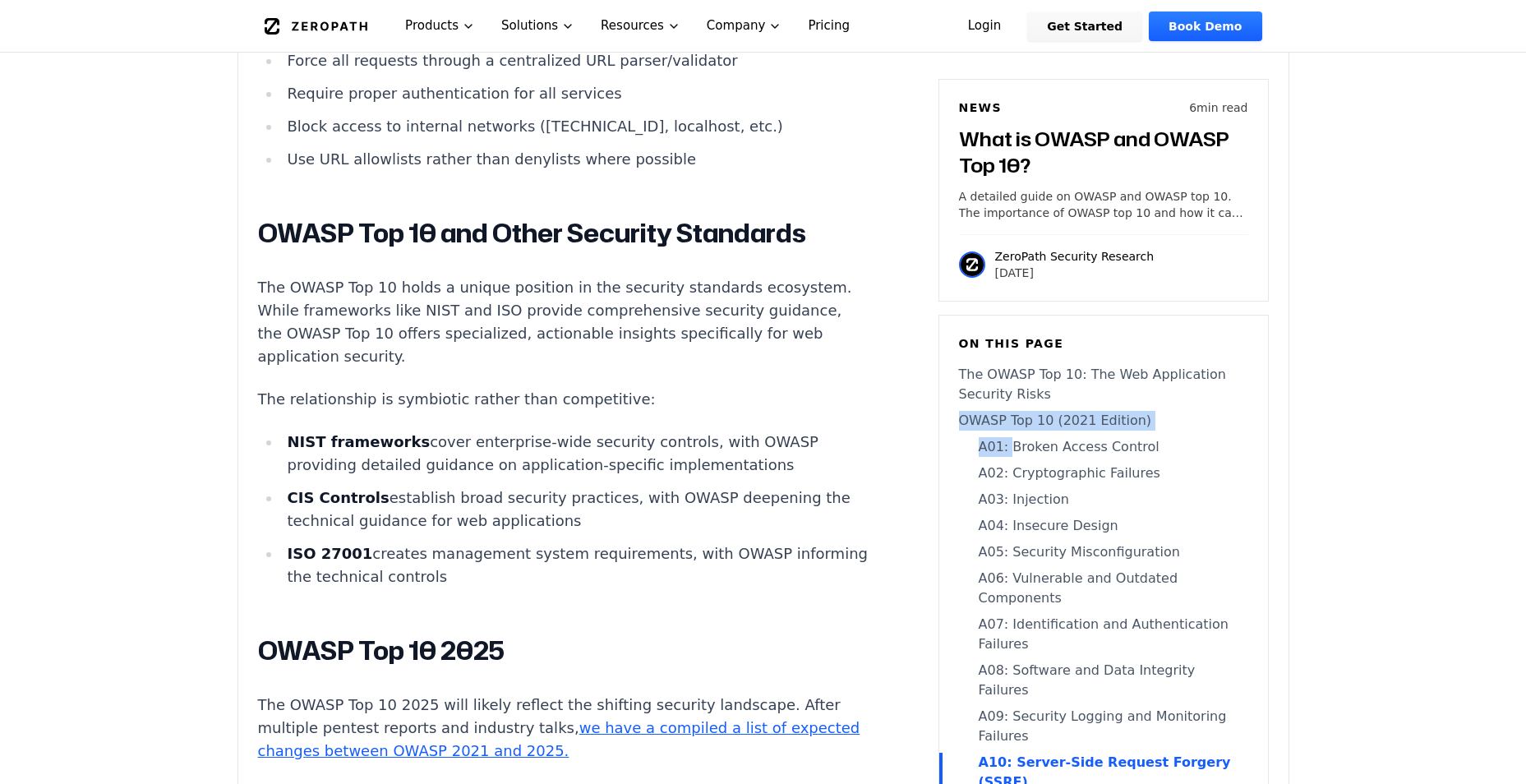
click at [1087, 376] on link "The OWASP Top 10: The Web Application Security Risks" at bounding box center [1103, 385] width 289 height 40
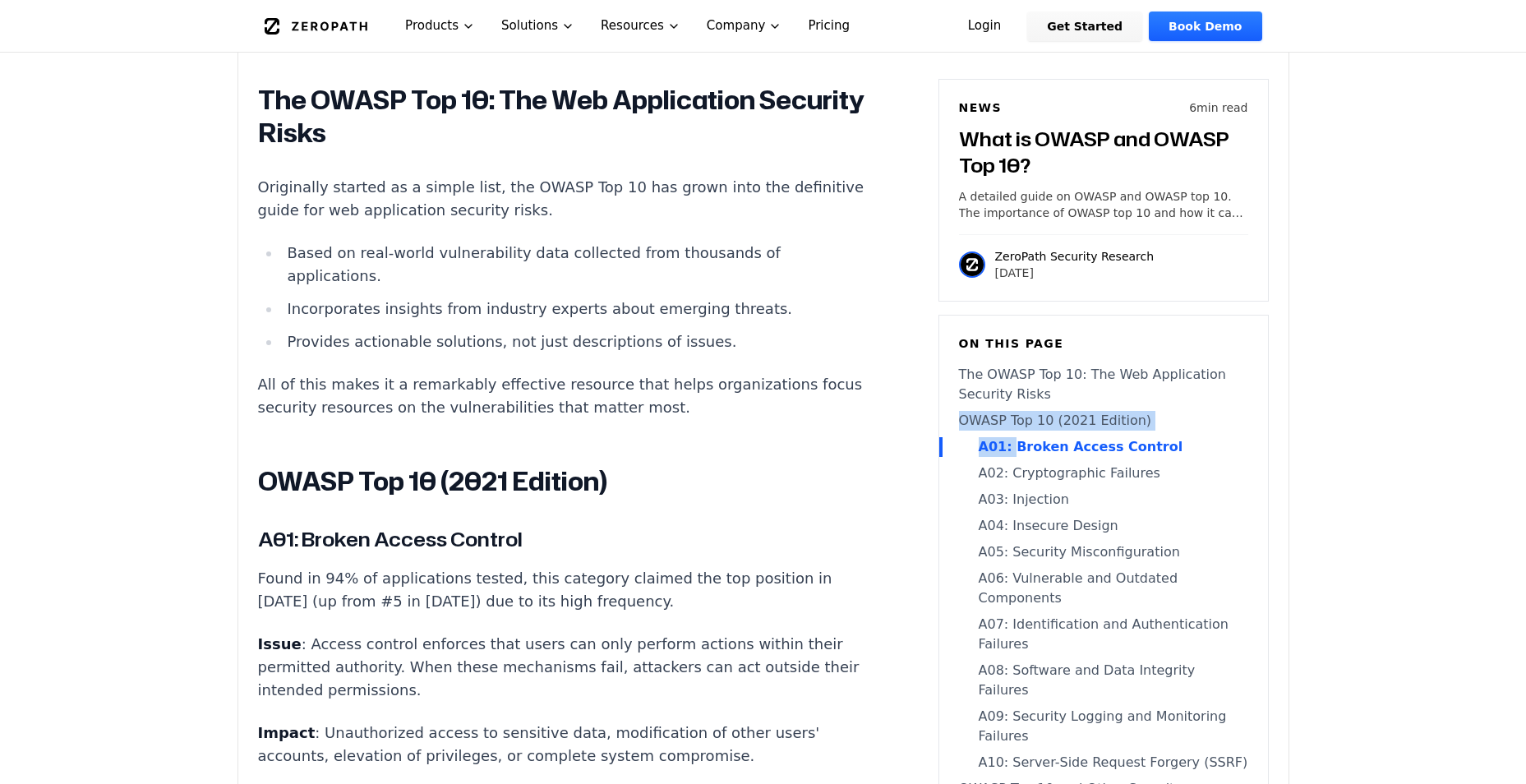
scroll to position [1157, 0]
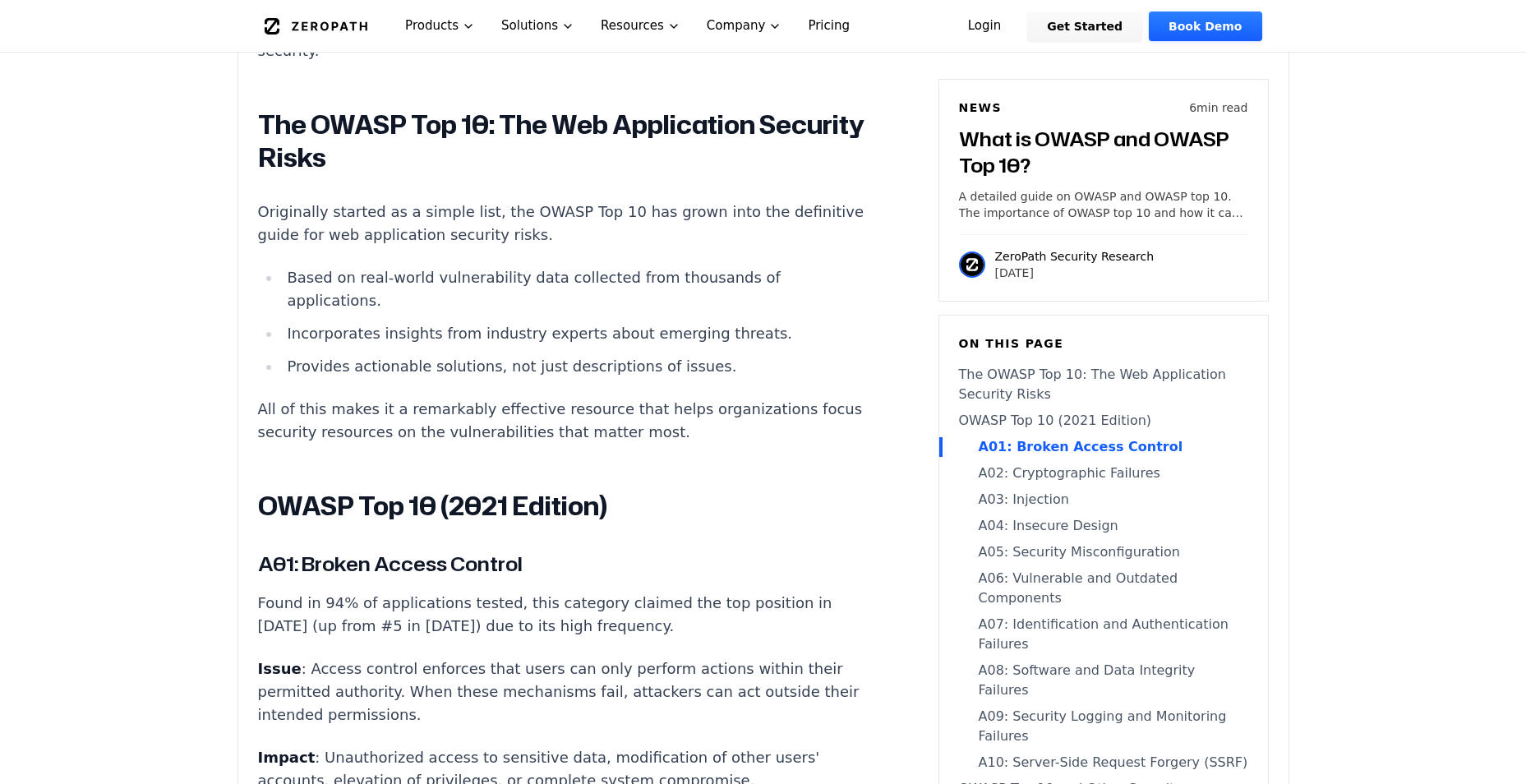
click at [1108, 340] on h6 "On this page" at bounding box center [1103, 344] width 289 height 17
click at [1089, 478] on link "A02: Cryptographic Failures" at bounding box center [1103, 474] width 289 height 20
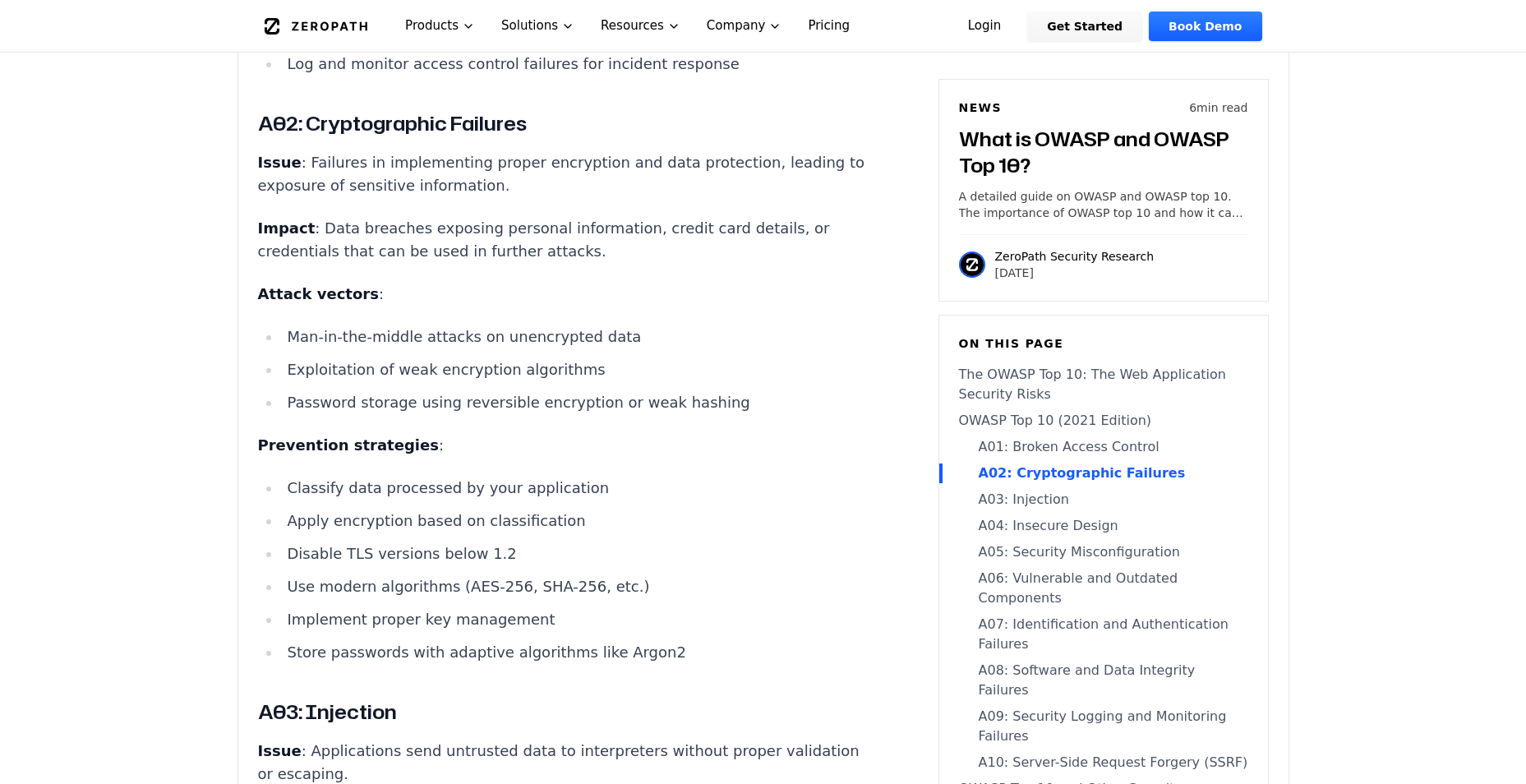
click at [962, 420] on link "OWASP Top 10 (2021 Edition)" at bounding box center [1103, 421] width 289 height 20
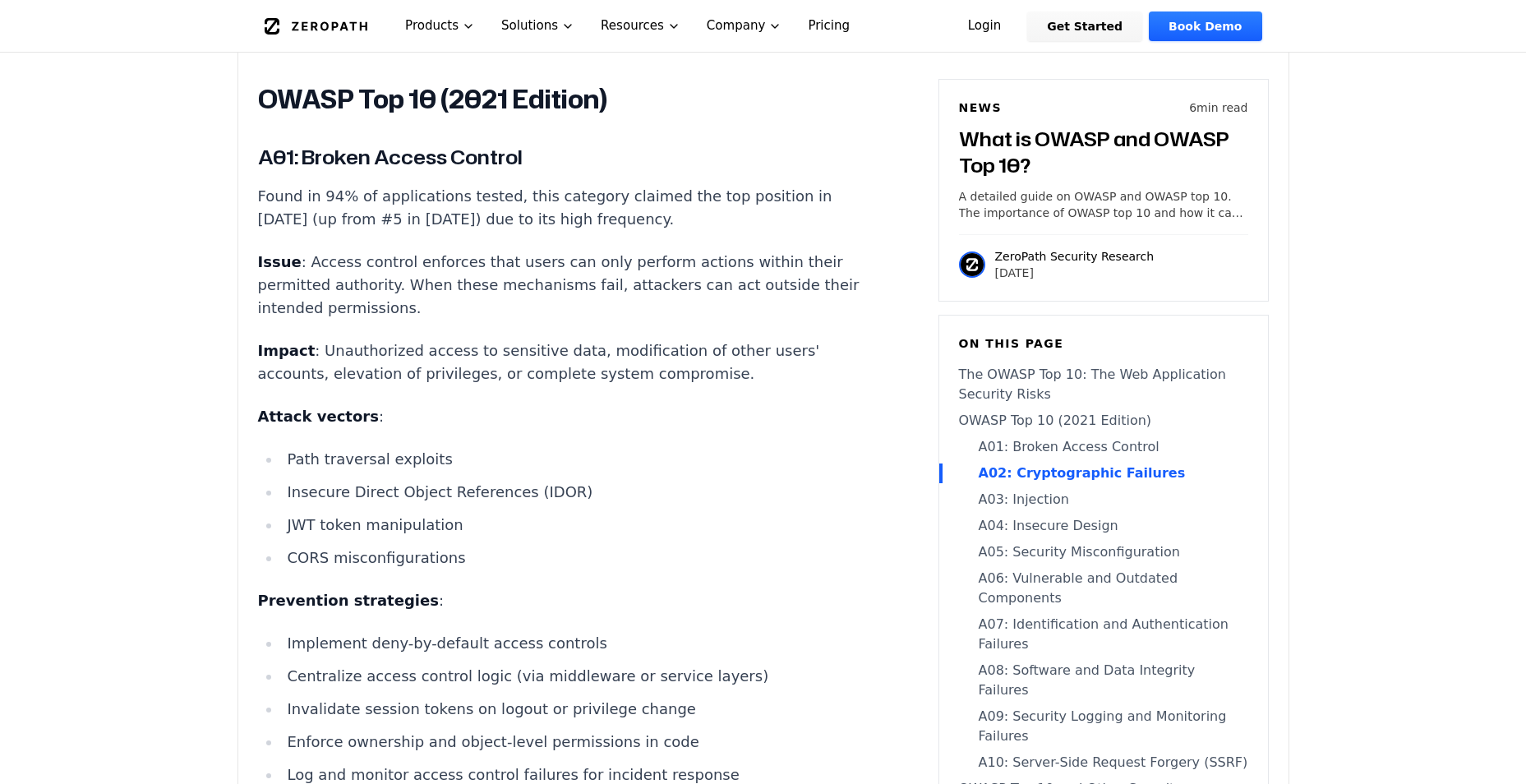
scroll to position [1538, 0]
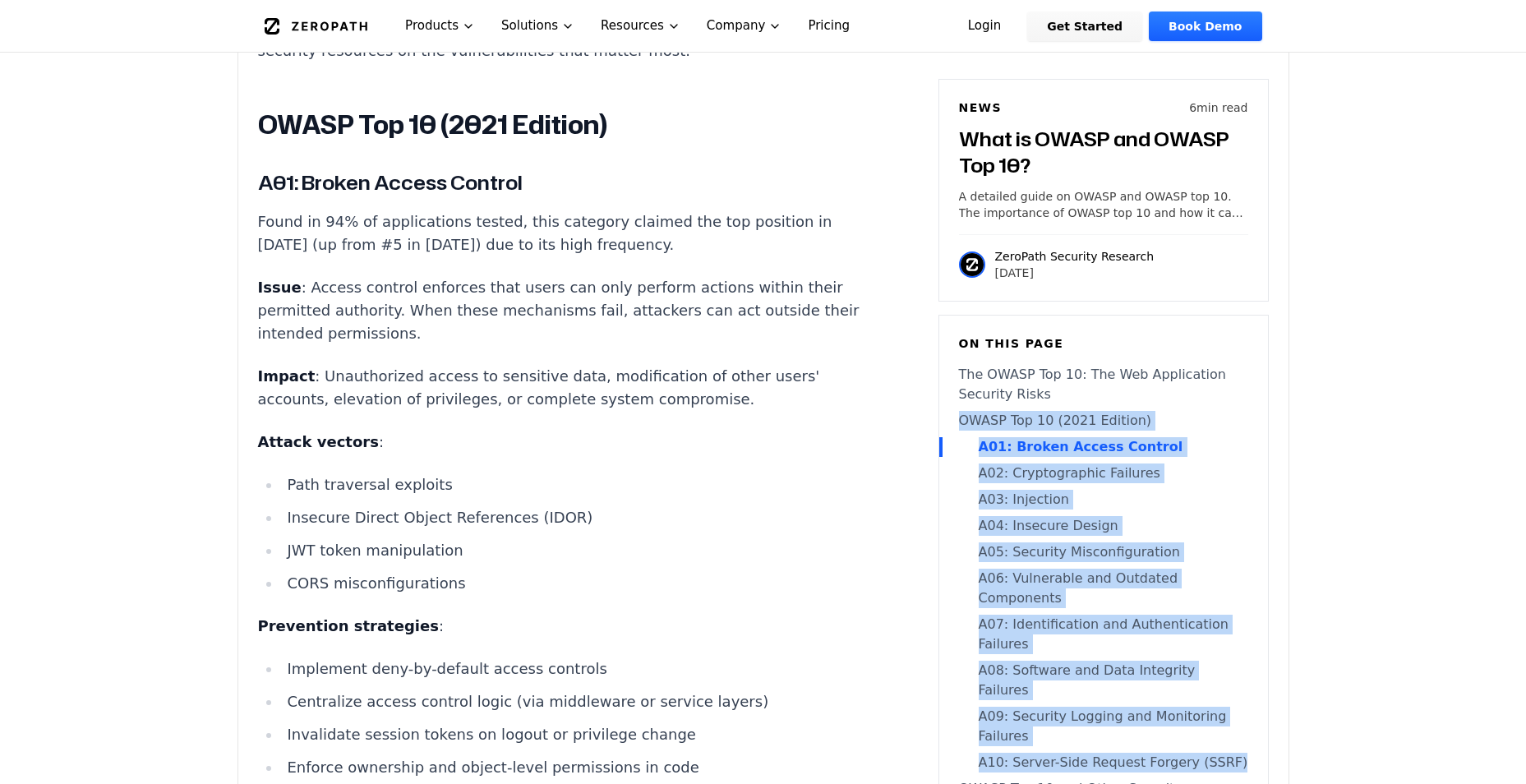
drag, startPoint x: 950, startPoint y: 417, endPoint x: 1254, endPoint y: 683, distance: 403.9
click at [1254, 683] on div "On this page The OWASP Top 10: The Web Application Security Risks OWASP Top 10 …" at bounding box center [1104, 603] width 330 height 577
copy nav "OWASP Top 10 (2021 Edition) A01: Broken Access Control A02: Cryptographic Failu…"
